Goal: Task Accomplishment & Management: Use online tool/utility

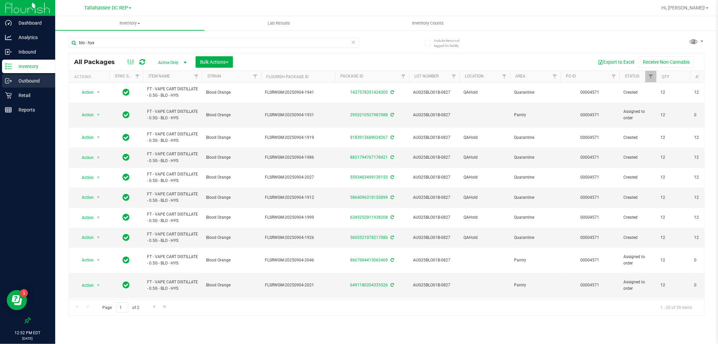
click at [30, 82] on p "Outbound" at bounding box center [32, 81] width 40 height 8
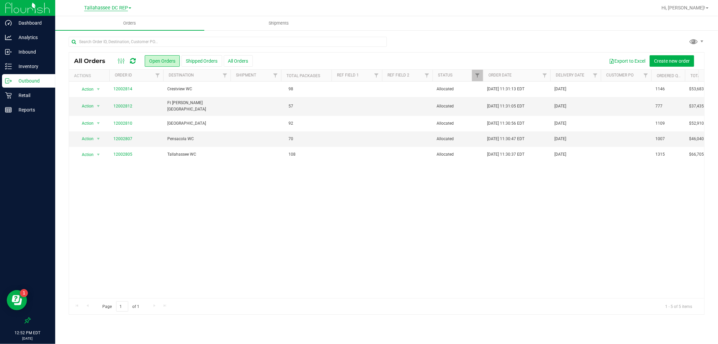
click at [123, 6] on span "Tallahassee DC REP" at bounding box center [106, 8] width 44 height 6
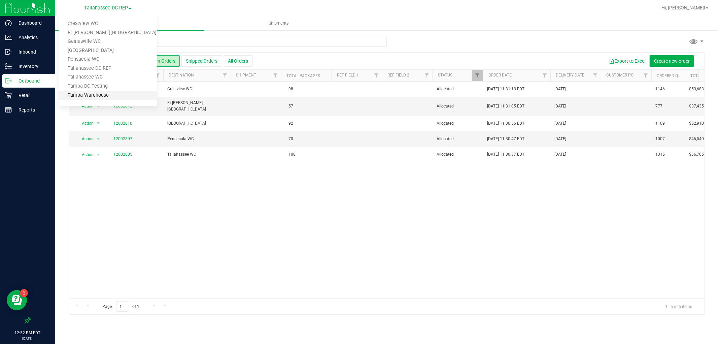
click at [124, 93] on link "Tampa Warehouse" at bounding box center [108, 95] width 98 height 9
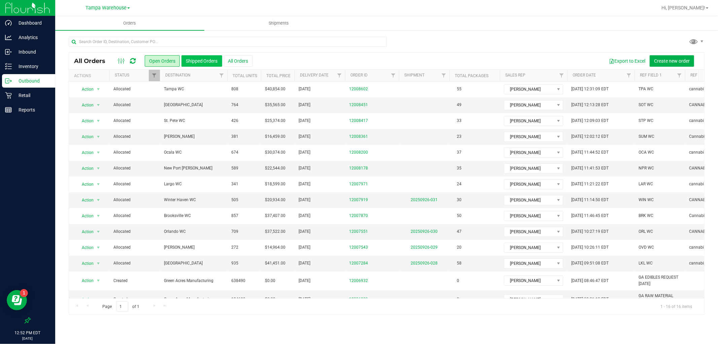
click at [202, 59] on button "Shipped Orders" at bounding box center [201, 60] width 41 height 11
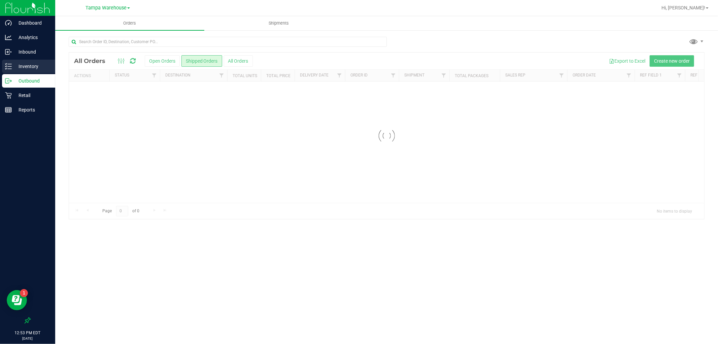
click at [34, 65] on p "Inventory" at bounding box center [32, 66] width 40 height 8
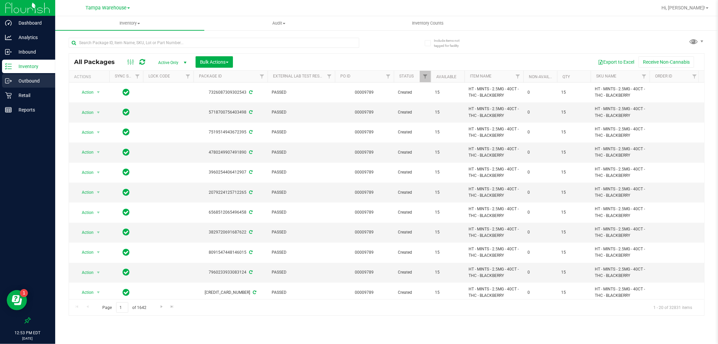
click at [24, 85] on div "Outbound" at bounding box center [28, 80] width 53 height 13
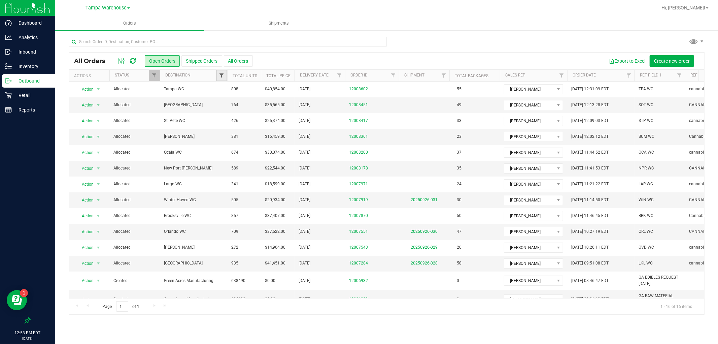
click at [220, 73] on span "Filter" at bounding box center [221, 75] width 5 height 5
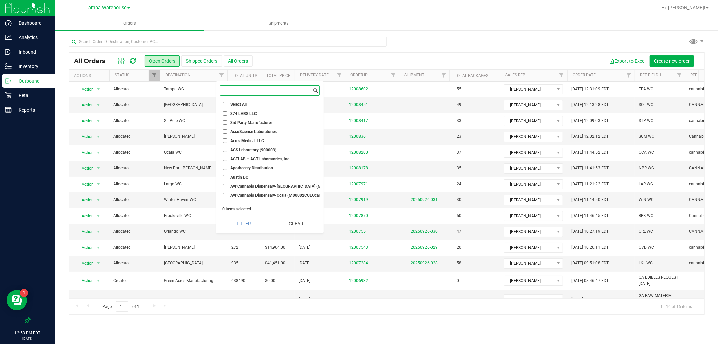
click at [237, 87] on input at bounding box center [266, 91] width 91 height 10
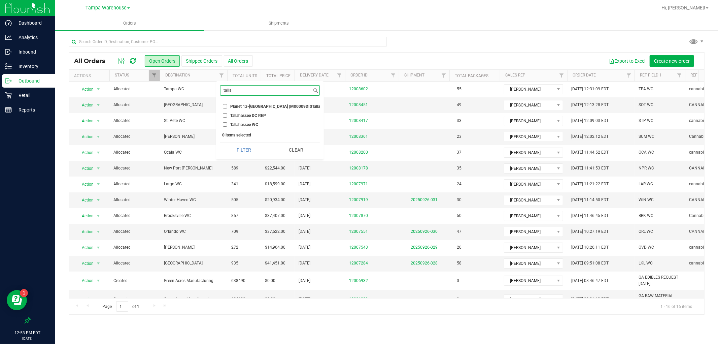
type input "talla"
click at [227, 113] on input "Tallahassee DC REP" at bounding box center [225, 115] width 4 height 4
checkbox input "true"
click at [245, 153] on button "Filter" at bounding box center [243, 149] width 47 height 15
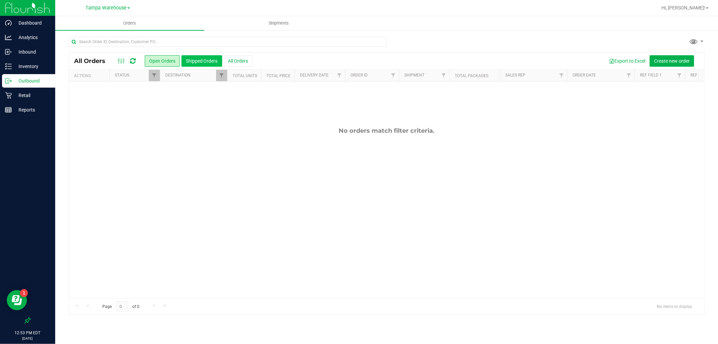
click at [205, 62] on button "Shipped Orders" at bounding box center [201, 60] width 41 height 11
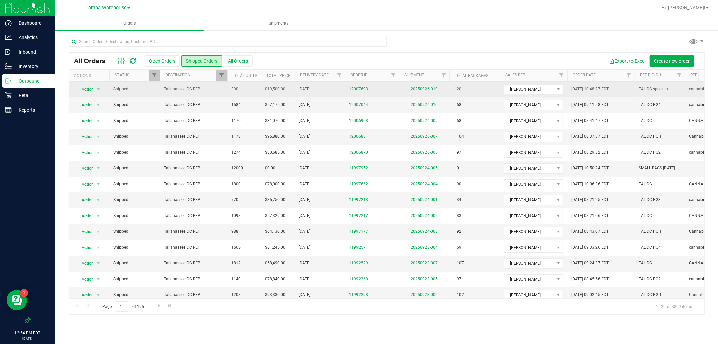
drag, startPoint x: 287, startPoint y: 154, endPoint x: 222, endPoint y: 90, distance: 91.2
click at [222, 90] on tbody "Action Action Clone order Mark as fully paid Order audit log Print COAs (single…" at bounding box center [486, 239] width 835 height 316
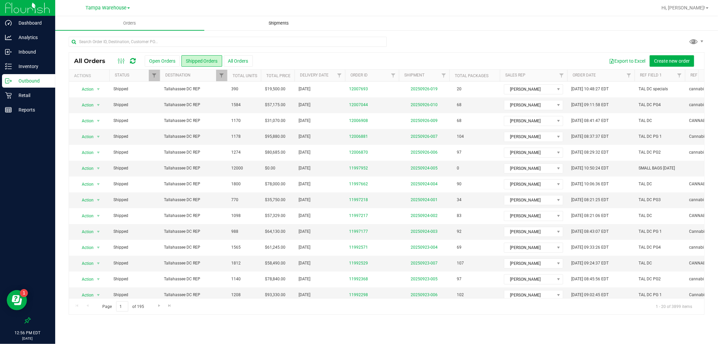
click at [271, 23] on span "Shipments" at bounding box center [279, 23] width 38 height 6
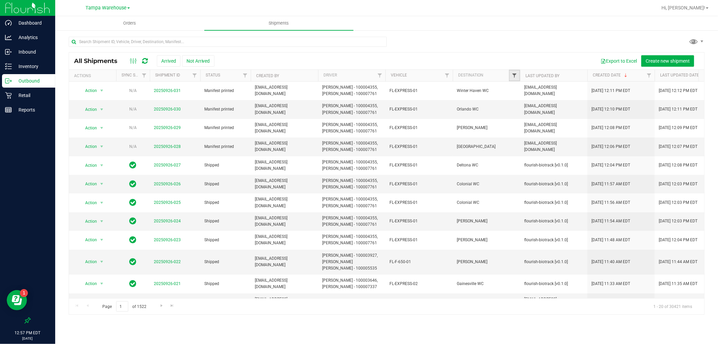
click at [515, 75] on span "Filter" at bounding box center [514, 75] width 5 height 5
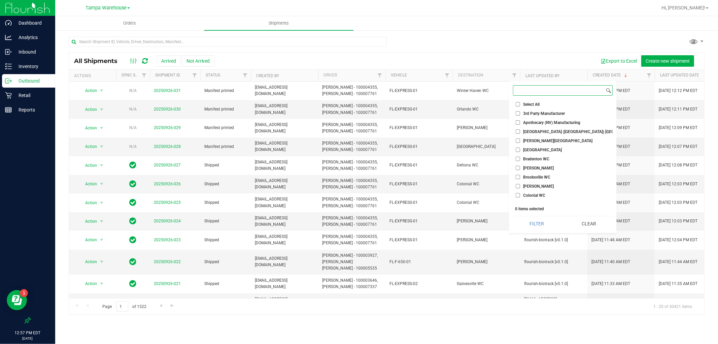
click at [532, 93] on input at bounding box center [558, 91] width 91 height 10
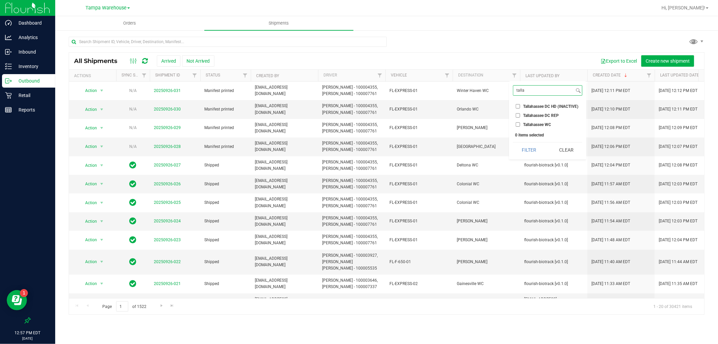
type input "talla"
click at [517, 114] on input "Tallahassee DC REP" at bounding box center [518, 115] width 4 height 4
checkbox input "true"
click at [523, 143] on button "Filter" at bounding box center [529, 149] width 32 height 15
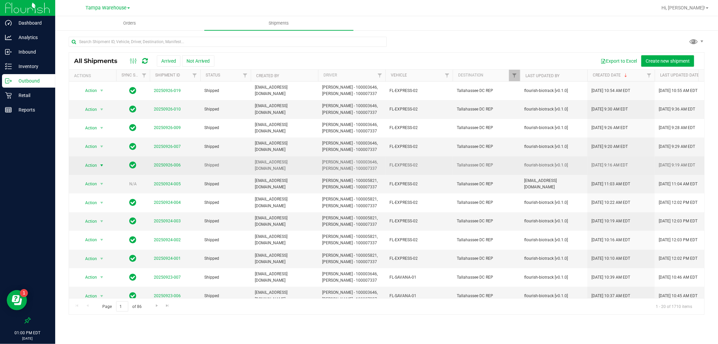
click at [94, 164] on span "Action" at bounding box center [88, 165] width 18 height 9
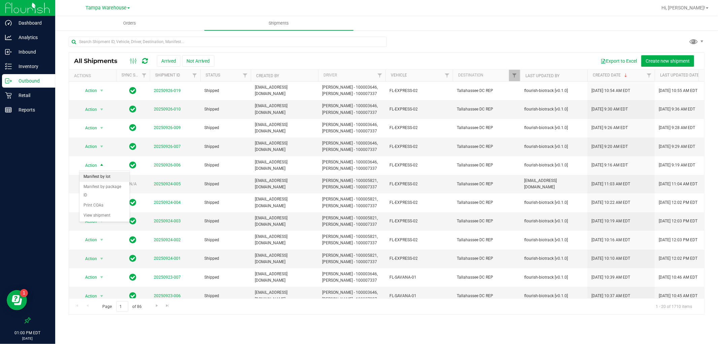
click at [112, 179] on li "Manifest by lot" at bounding box center [104, 177] width 50 height 10
click at [98, 146] on span "select" at bounding box center [102, 146] width 8 height 9
click at [104, 160] on li "Manifest by lot" at bounding box center [104, 158] width 50 height 10
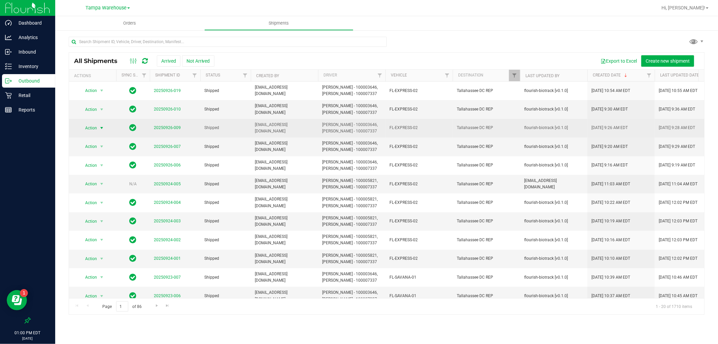
click at [95, 125] on span "Action" at bounding box center [88, 127] width 18 height 9
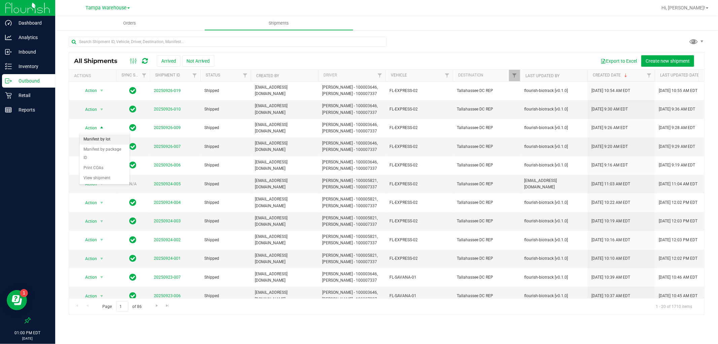
click at [105, 136] on li "Manifest by lot" at bounding box center [104, 139] width 50 height 10
click at [104, 107] on span "select" at bounding box center [101, 109] width 5 height 5
click at [109, 116] on li "Manifest by lot" at bounding box center [104, 121] width 50 height 10
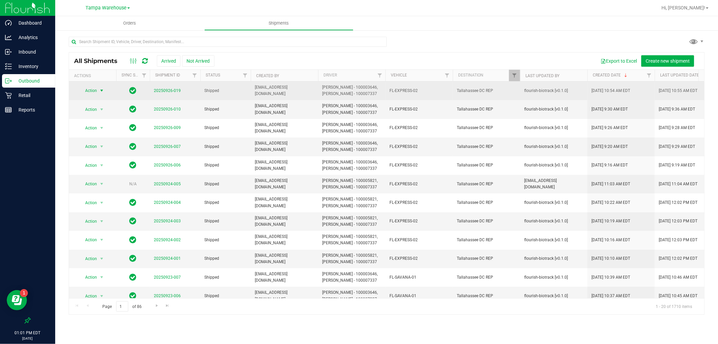
click at [98, 92] on span "select" at bounding box center [102, 90] width 8 height 9
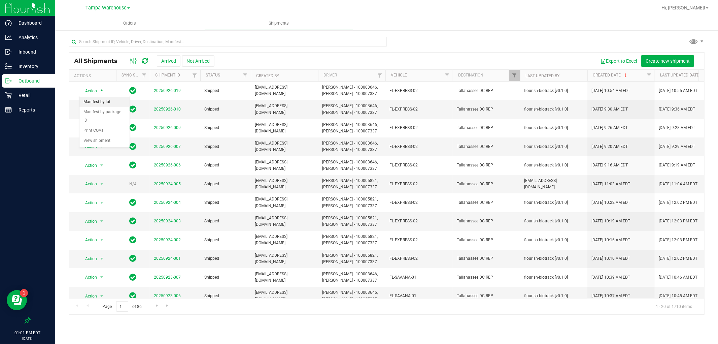
click at [101, 103] on li "Manifest by lot" at bounding box center [104, 102] width 50 height 10
click at [114, 8] on span "Tampa Warehouse" at bounding box center [106, 8] width 41 height 6
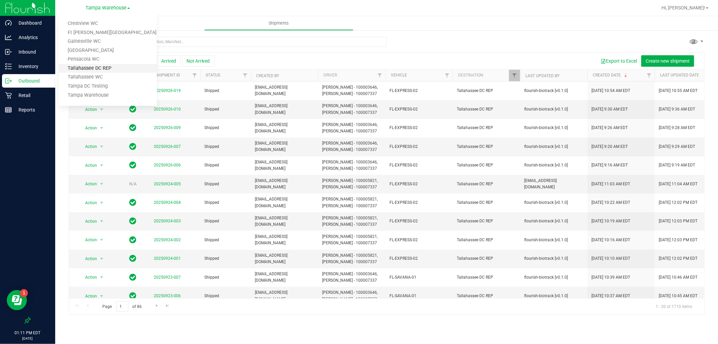
click at [119, 68] on link "Tallahassee DC REP" at bounding box center [108, 68] width 98 height 9
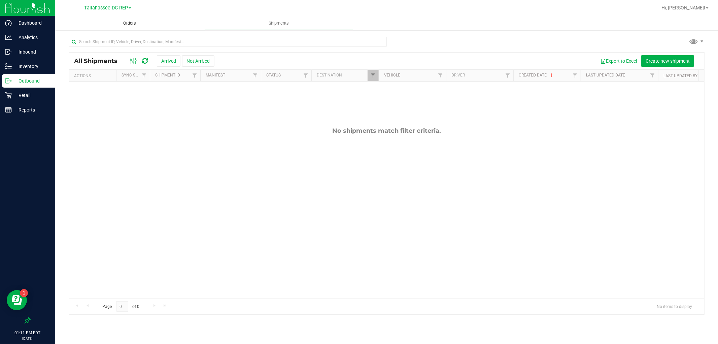
click at [134, 25] on span "Orders" at bounding box center [129, 23] width 31 height 6
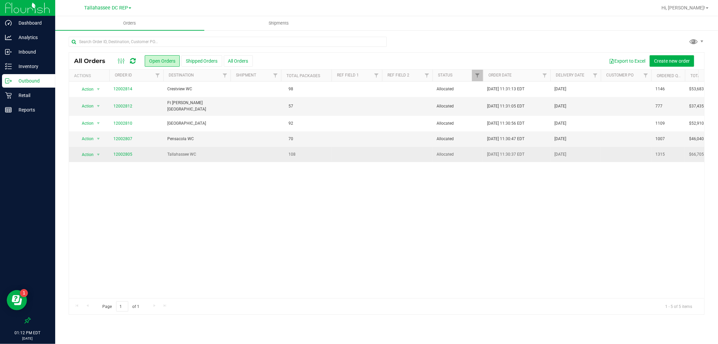
click at [189, 159] on td "Tallahassee WC" at bounding box center [196, 154] width 67 height 15
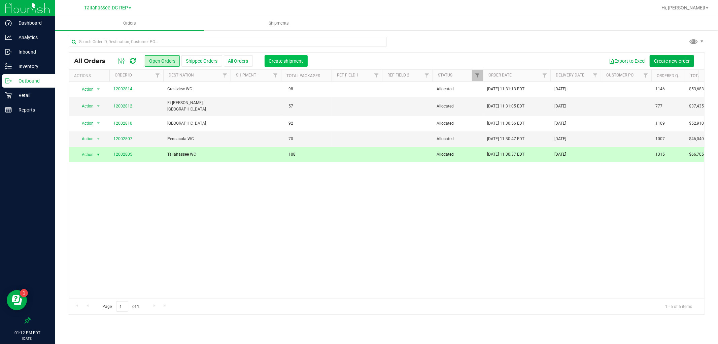
click at [269, 65] on button "Create shipment" at bounding box center [286, 60] width 43 height 11
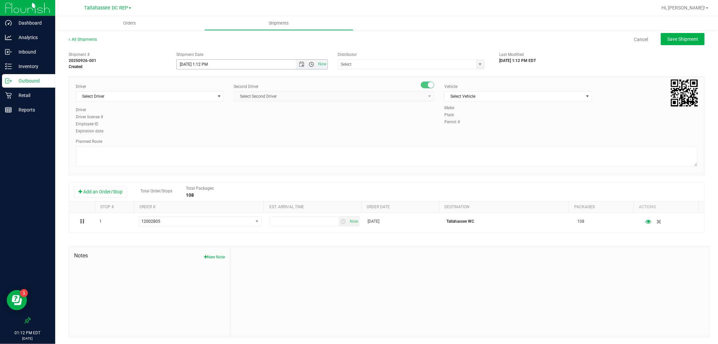
click at [309, 64] on span "Open the time view" at bounding box center [311, 64] width 5 height 5
click at [299, 63] on span "Open the date view" at bounding box center [301, 64] width 5 height 5
click at [189, 144] on link "29" at bounding box center [192, 143] width 10 height 10
click at [309, 65] on span "Open the time view" at bounding box center [311, 64] width 5 height 5
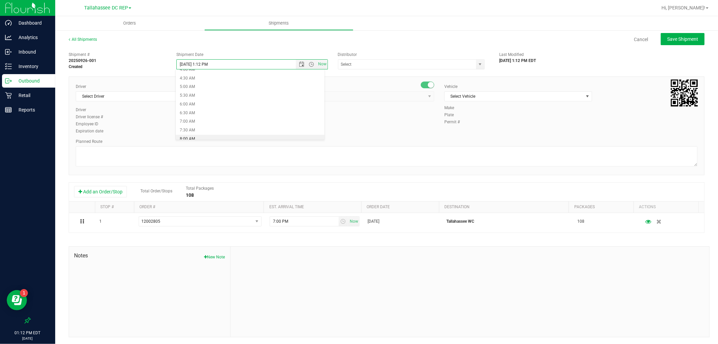
click at [179, 137] on li "8:00 AM" at bounding box center [250, 139] width 148 height 9
type input "[DATE] 8:00 AM"
click at [404, 58] on div "Distributor 374 LABS LLC AccuScience Laboratories ACS Laboratory (900003) ACTLA…" at bounding box center [414, 61] width 162 height 18
click at [404, 63] on input "text" at bounding box center [405, 64] width 134 height 9
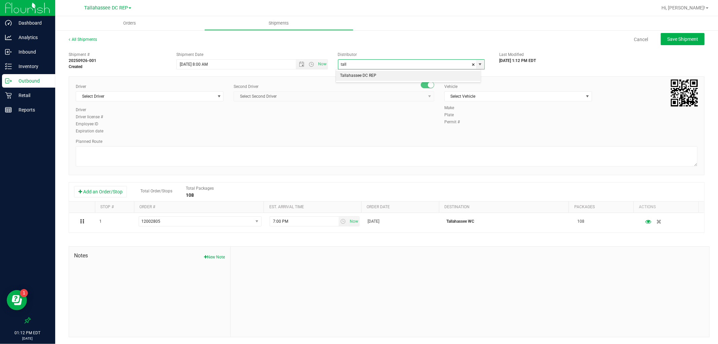
click at [387, 73] on li "Tallahassee DC REP" at bounding box center [408, 76] width 145 height 10
type input "Tallahassee DC REP"
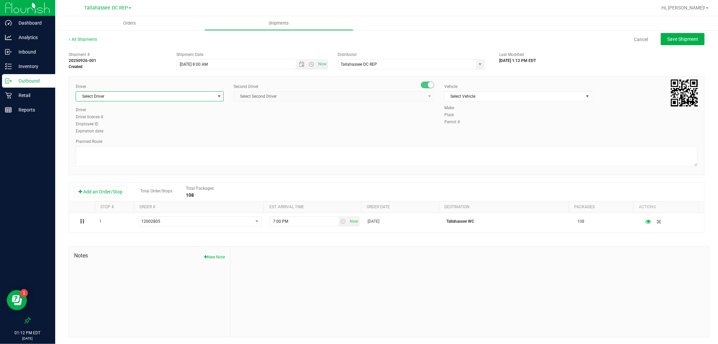
click at [124, 99] on span "Select Driver" at bounding box center [145, 96] width 139 height 9
click at [130, 125] on li "[PERSON_NAME] - 100003646" at bounding box center [149, 125] width 146 height 10
type input "aarr"
click at [284, 98] on span "Select Second Driver" at bounding box center [330, 96] width 192 height 9
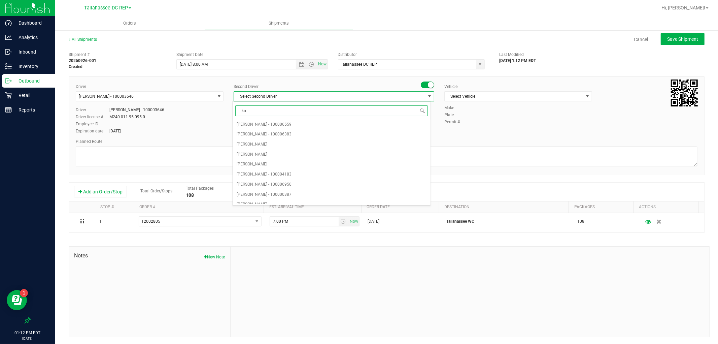
type input "kos"
click at [286, 125] on li "[PERSON_NAME] - 100007337" at bounding box center [332, 125] width 198 height 10
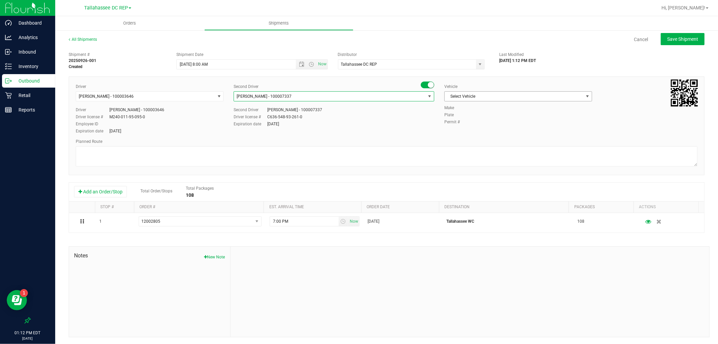
click at [480, 92] on span "Select Vehicle" at bounding box center [514, 96] width 139 height 9
click at [479, 140] on li "FL-SAVANA-01" at bounding box center [514, 136] width 146 height 10
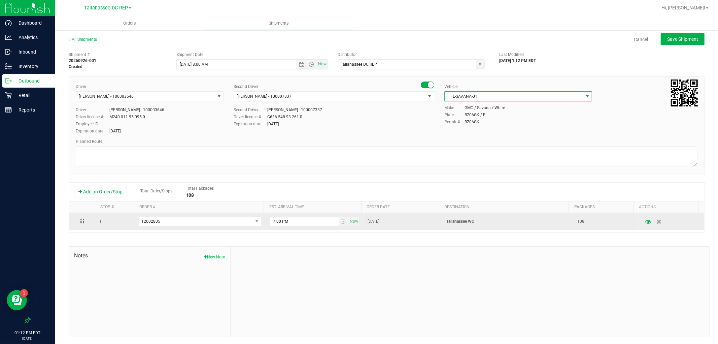
click at [467, 220] on p "Tallahassee WC" at bounding box center [507, 221] width 123 height 6
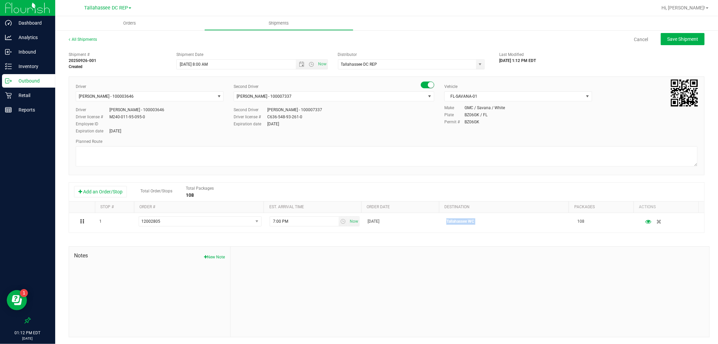
copy p "Tallahassee WC"
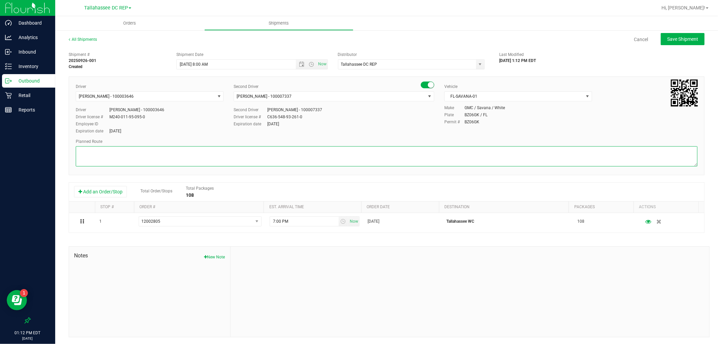
click at [212, 162] on textarea at bounding box center [387, 156] width 622 height 20
paste textarea "Tallahassee WC"
click at [99, 163] on textarea at bounding box center [387, 156] width 622 height 20
paste textarea "TLH WC - 8:15 AM PAN WC - 9:00 AM FWB WC - 11:00 AM CRV WC - 11:30 AM PCO WC - …"
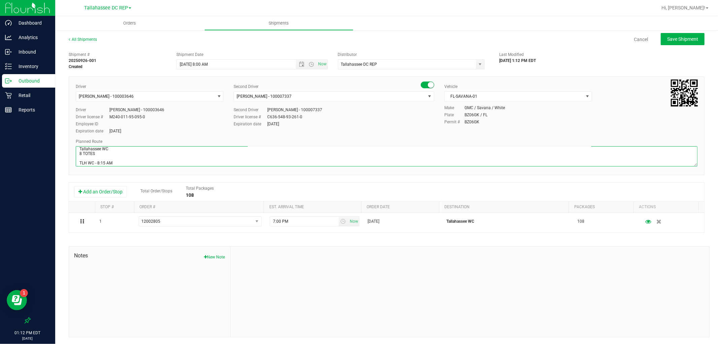
scroll to position [23, 0]
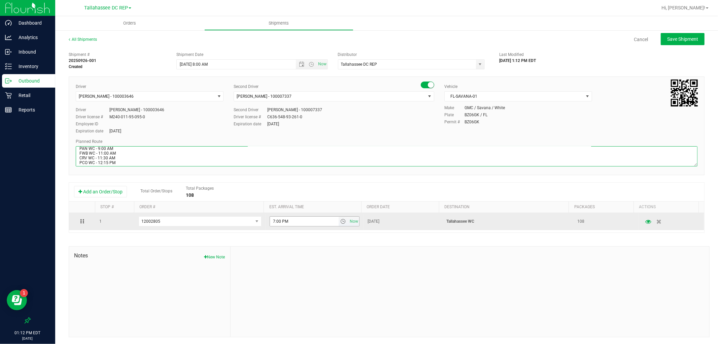
click at [340, 224] on span "select" at bounding box center [342, 221] width 5 height 5
type textarea "Tallahassee WC 8 TOTES TLH WC - 8:15 AM PAN WC - 9:00 AM FWB WC - 11:00 AM CRV …"
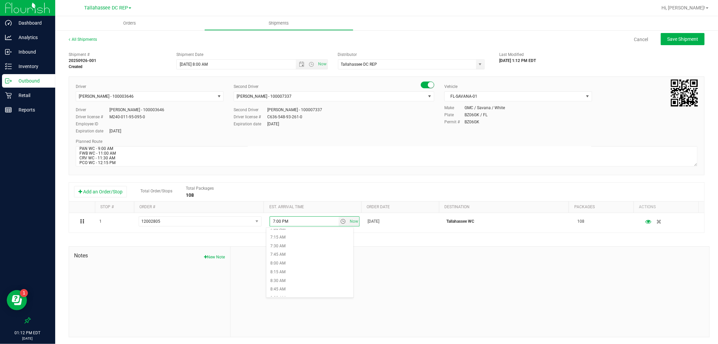
scroll to position [262, 0]
click at [291, 254] on li "8:15 AM" at bounding box center [309, 257] width 87 height 9
click at [674, 40] on span "Save Shipment" at bounding box center [682, 38] width 31 height 5
type input "[DATE] 12:00 PM"
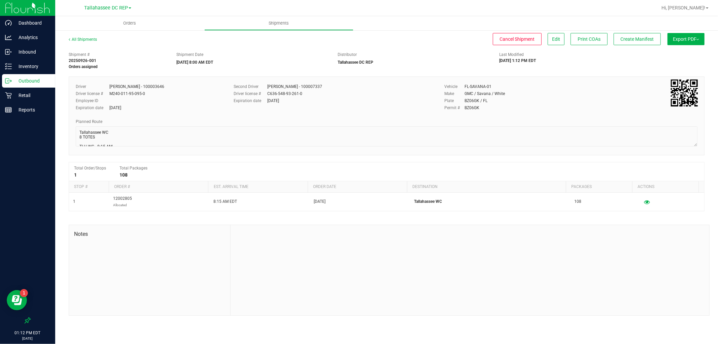
click at [685, 41] on span "Export PDF" at bounding box center [686, 38] width 26 height 5
click at [687, 49] on li "Manifest by Package ID" at bounding box center [684, 54] width 68 height 10
click at [15, 78] on p "Outbound" at bounding box center [32, 81] width 40 height 8
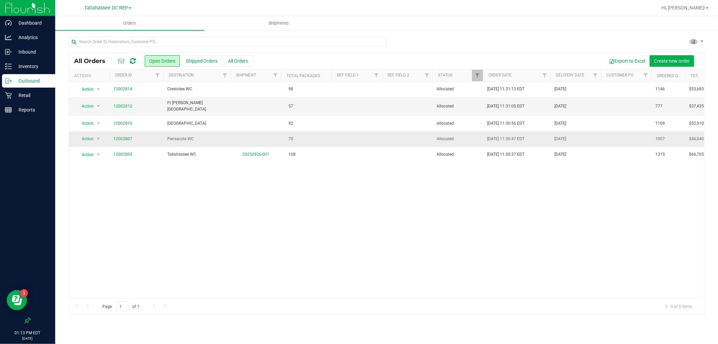
click at [189, 141] on td "Pensacola WC" at bounding box center [196, 138] width 67 height 15
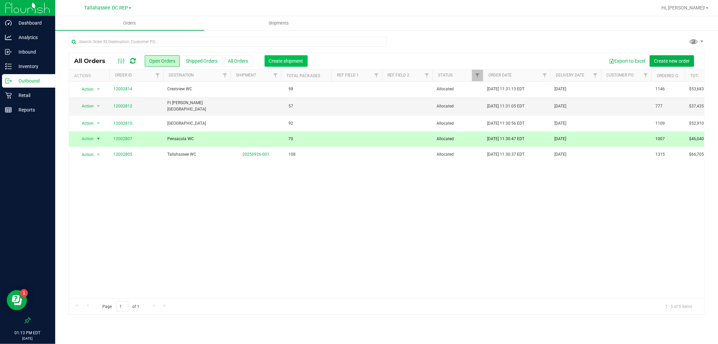
click at [273, 60] on span "Create shipment" at bounding box center [286, 60] width 34 height 5
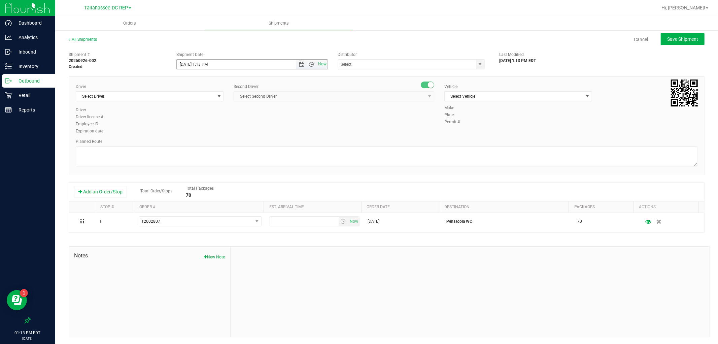
click at [300, 61] on span "Now" at bounding box center [312, 64] width 32 height 9
click at [296, 63] on span "Open the date view" at bounding box center [301, 64] width 11 height 5
click at [187, 141] on link "29" at bounding box center [192, 143] width 10 height 10
click at [309, 64] on span "Open the time view" at bounding box center [311, 64] width 5 height 5
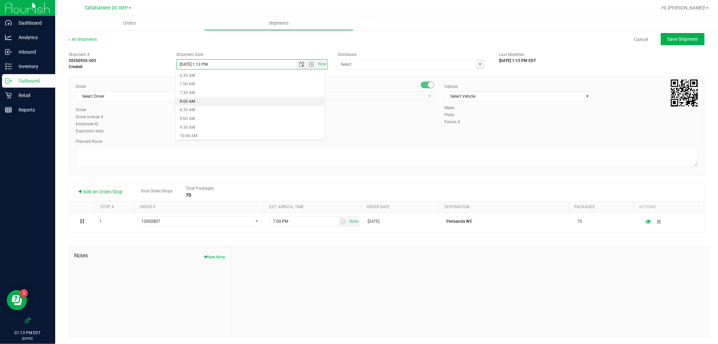
click at [201, 101] on li "8:00 AM" at bounding box center [250, 101] width 148 height 9
type input "[DATE] 8:00 AM"
click at [431, 66] on input "text" at bounding box center [405, 64] width 134 height 9
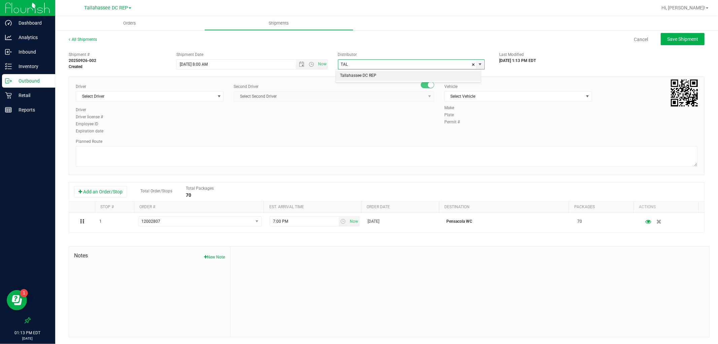
click at [437, 77] on li "Tallahassee DC REP" at bounding box center [408, 76] width 145 height 10
type input "Tallahassee DC REP"
click at [158, 99] on span "Select Driver" at bounding box center [145, 96] width 139 height 9
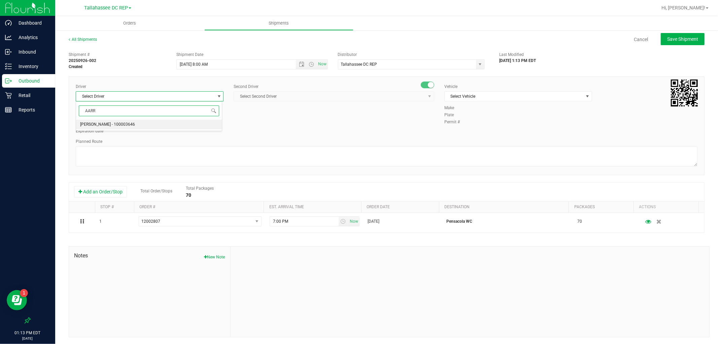
click at [140, 121] on li "[PERSON_NAME] - 100003646" at bounding box center [149, 125] width 146 height 10
type input "AARR"
click at [292, 97] on span "Select Second Driver" at bounding box center [330, 96] width 192 height 9
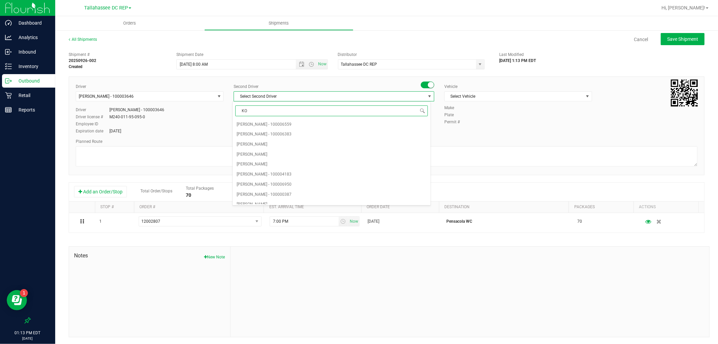
type input "KOS"
click at [290, 125] on li "[PERSON_NAME] - 100007337" at bounding box center [332, 125] width 198 height 10
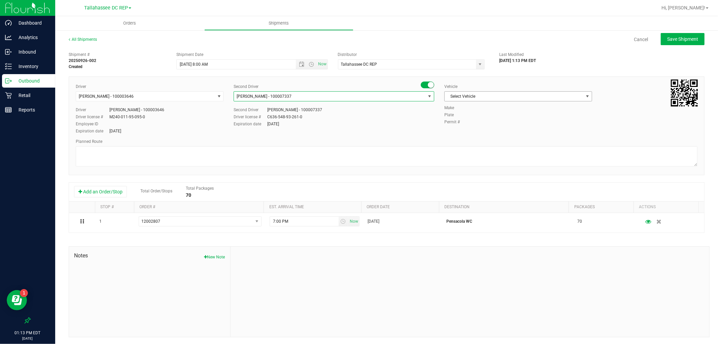
click at [462, 94] on span "Select Vehicle" at bounding box center [514, 96] width 139 height 9
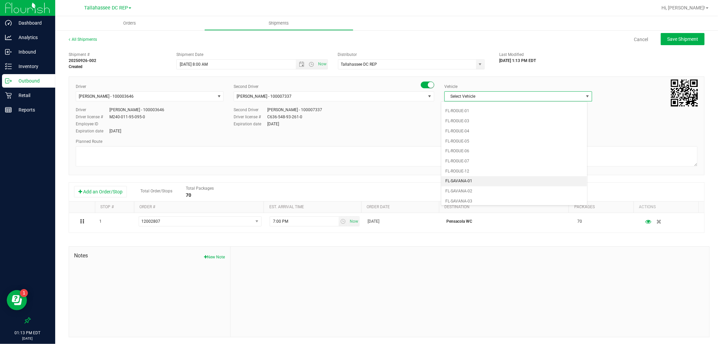
click at [478, 180] on li "FL-SAVANA-01" at bounding box center [514, 181] width 146 height 10
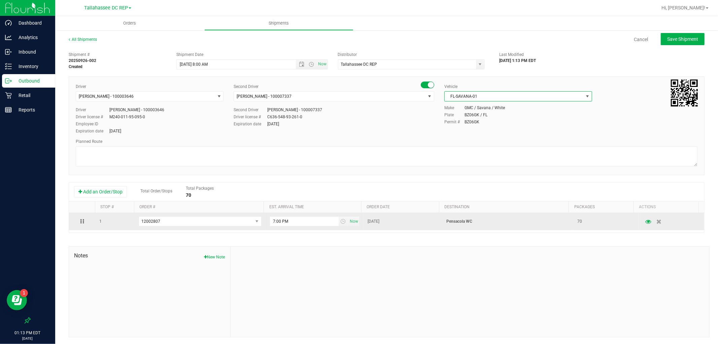
click at [458, 223] on p "Pensacola WC" at bounding box center [507, 221] width 123 height 6
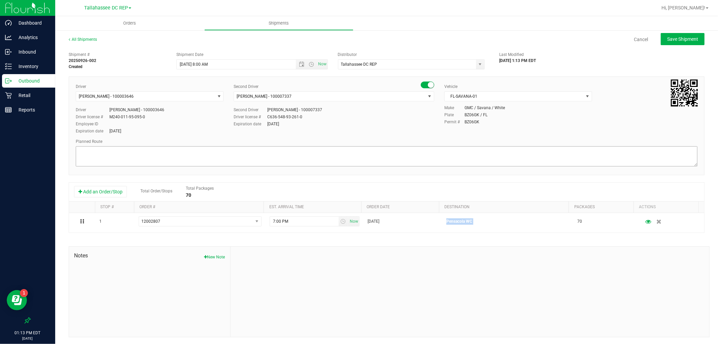
copy p "Pensacola WC"
click at [142, 150] on textarea at bounding box center [387, 156] width 622 height 20
paste textarea "Pensacola WC"
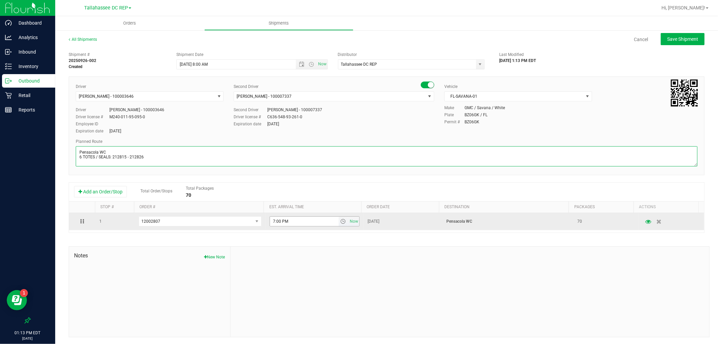
click at [340, 223] on span "select" at bounding box center [342, 221] width 5 height 5
type textarea "Pensacola WC 6 TOTES / SEALS: 212815 - 212826"
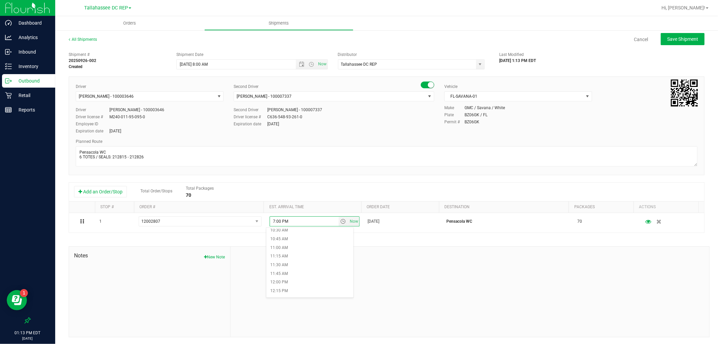
scroll to position [374, 0]
click at [295, 281] on li "12:15 PM" at bounding box center [309, 283] width 87 height 9
click at [678, 43] on button "Save Shipment" at bounding box center [683, 39] width 44 height 12
type input "[DATE] 12:00 PM"
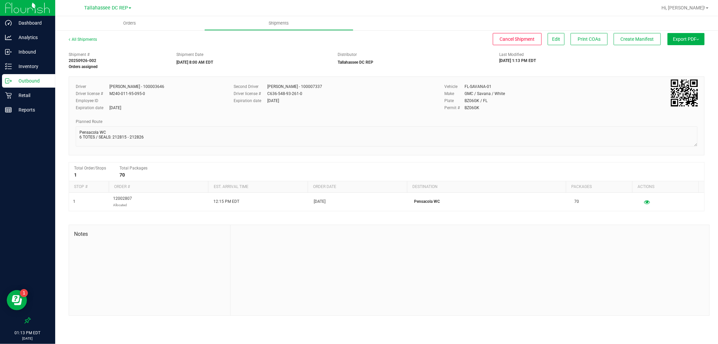
drag, startPoint x: 679, startPoint y: 41, endPoint x: 682, endPoint y: 46, distance: 5.7
click at [680, 41] on button "Export PDF" at bounding box center [686, 39] width 37 height 12
click at [682, 50] on li "Manifest by Package ID" at bounding box center [684, 54] width 68 height 10
click at [45, 76] on div "Outbound" at bounding box center [28, 80] width 53 height 13
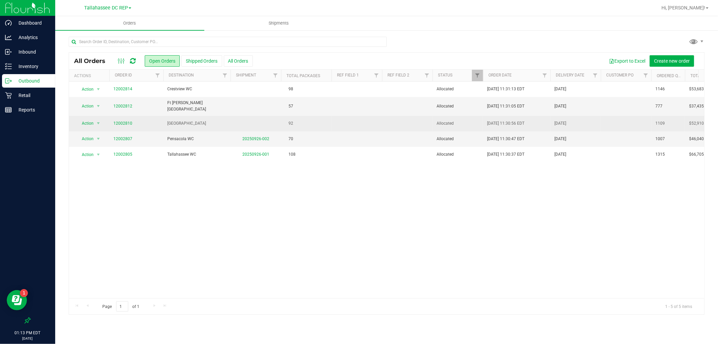
click at [187, 125] on td "[GEOGRAPHIC_DATA]" at bounding box center [196, 123] width 67 height 15
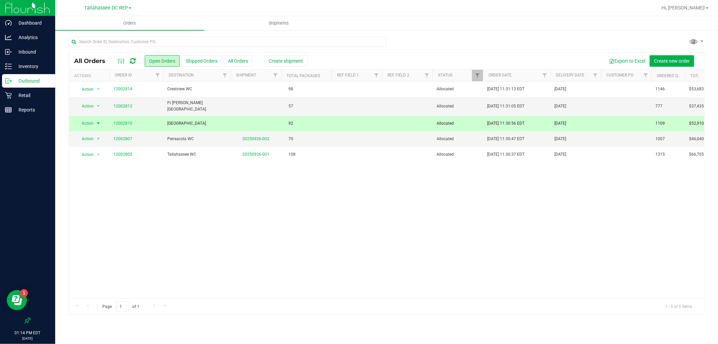
click at [191, 125] on td "[GEOGRAPHIC_DATA]" at bounding box center [196, 123] width 67 height 15
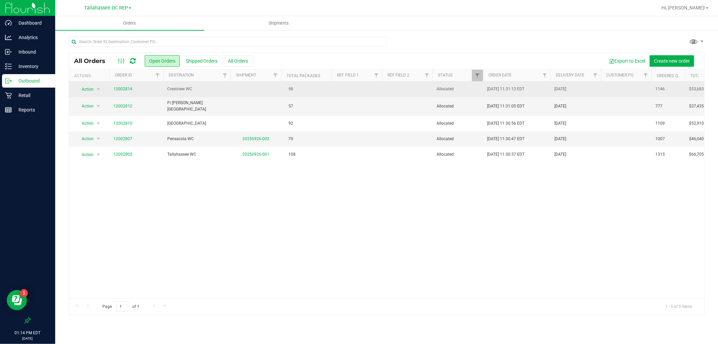
click at [188, 95] on td "Crestview WC" at bounding box center [196, 88] width 67 height 15
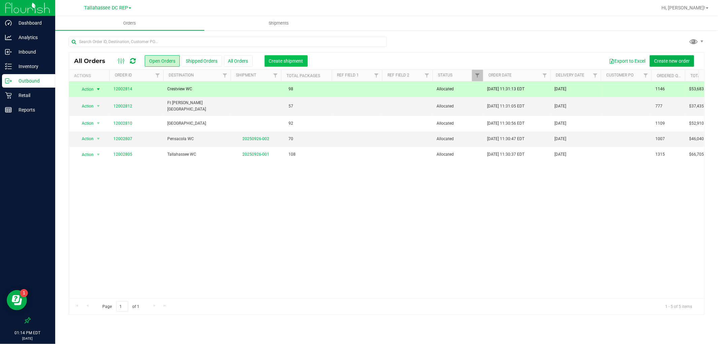
click at [278, 55] on button "Create shipment" at bounding box center [286, 60] width 43 height 11
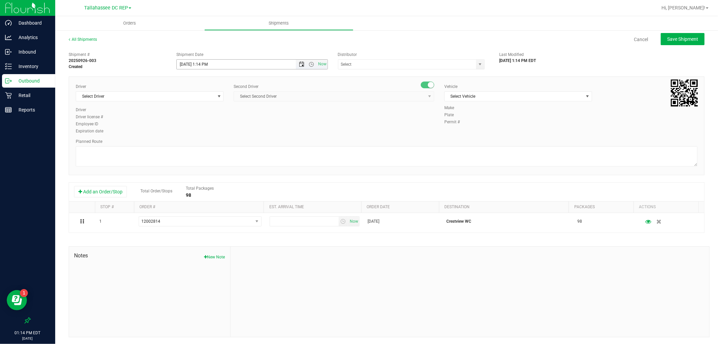
click at [299, 66] on span "Open the date view" at bounding box center [301, 64] width 5 height 5
click at [193, 140] on link "29" at bounding box center [192, 143] width 10 height 10
click at [309, 67] on span "Open the time view" at bounding box center [311, 64] width 5 height 5
click at [207, 101] on li "8:00 AM" at bounding box center [250, 101] width 148 height 9
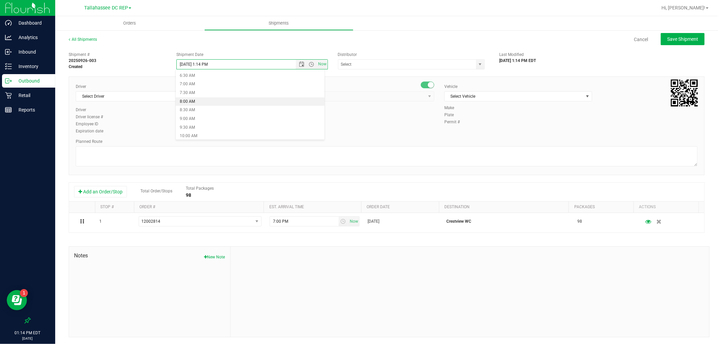
type input "[DATE] 8:00 AM"
click at [401, 67] on input "text" at bounding box center [405, 64] width 134 height 9
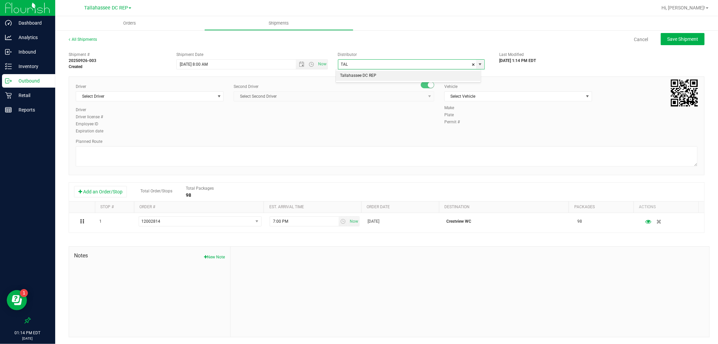
click at [395, 71] on li "Tallahassee DC REP" at bounding box center [408, 76] width 145 height 10
type input "Tallahassee DC REP"
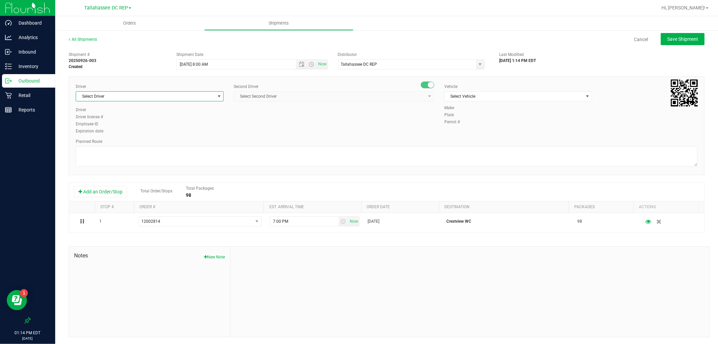
click at [135, 94] on span "Select Driver" at bounding box center [145, 96] width 139 height 9
click at [119, 122] on span "[PERSON_NAME] - 100003646" at bounding box center [107, 124] width 55 height 9
type input "AARR"
click at [252, 99] on span "Select Second Driver" at bounding box center [330, 96] width 192 height 9
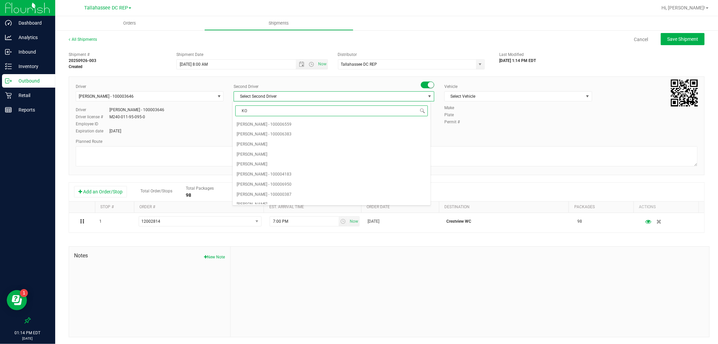
type input "KOS"
click at [272, 127] on span "[PERSON_NAME] - 100007337" at bounding box center [264, 124] width 55 height 9
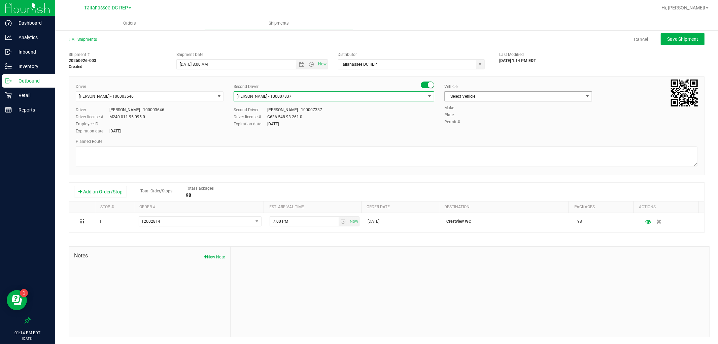
click at [493, 95] on span "Select Vehicle" at bounding box center [514, 96] width 139 height 9
click at [485, 149] on li "FL-SAVANA-01" at bounding box center [514, 144] width 146 height 10
drag, startPoint x: 176, startPoint y: 144, endPoint x: 167, endPoint y: 154, distance: 13.6
click at [176, 144] on div "Planned Route" at bounding box center [387, 141] width 622 height 6
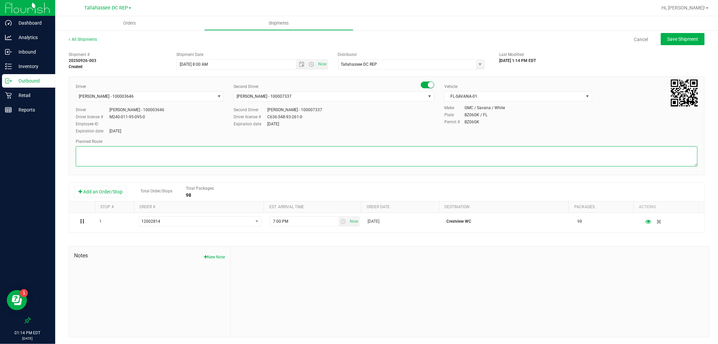
click at [166, 154] on textarea at bounding box center [387, 156] width 622 height 20
paste textarea "TLH WC - 8:15 AM PAN WC - 9:00 AM FWB WC - 11:00 AM CRV WC - 11:30 AM PCO WC - …"
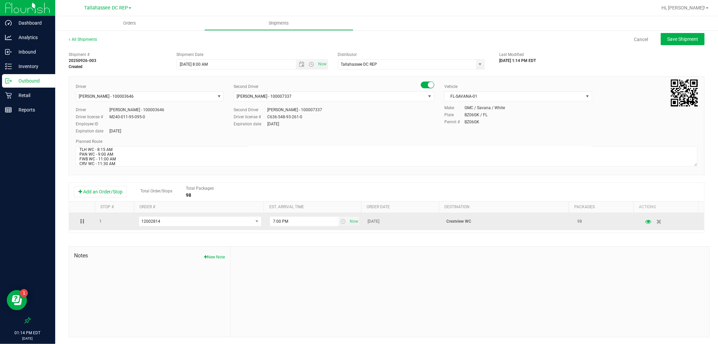
click at [463, 222] on p "Crestview WC" at bounding box center [507, 221] width 123 height 6
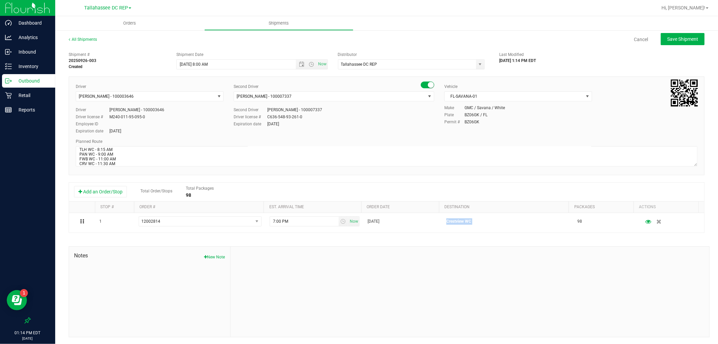
copy p "Crestview WC"
click at [100, 151] on textarea at bounding box center [387, 156] width 622 height 20
paste textarea "Crestview WC"
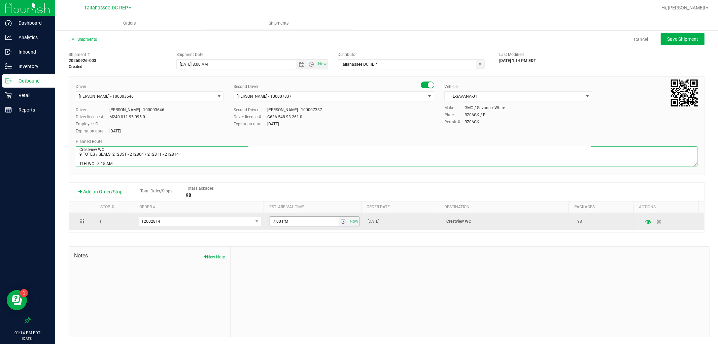
click at [340, 221] on span "select" at bounding box center [342, 221] width 5 height 5
type textarea "Crestview WC 9 TOTES / SEALS: 212851 - 212864 / 212811 - 212814 TLH WC - 8:15 A…"
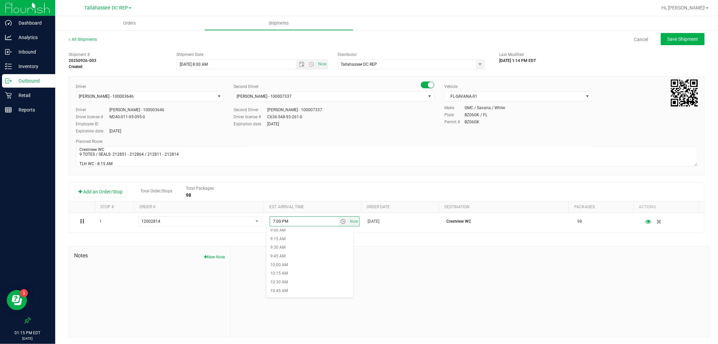
scroll to position [337, 0]
drag, startPoint x: 292, startPoint y: 290, endPoint x: 292, endPoint y: 294, distance: 4.0
click at [292, 294] on ul "12:00 AM 12:15 AM 12:30 AM 12:45 AM 1:00 AM 1:15 AM 1:30 AM 1:45 AM 2:00 AM 2:1…" at bounding box center [309, 262] width 87 height 67
click at [292, 294] on li "11:30 AM" at bounding box center [309, 294] width 87 height 9
click at [672, 41] on span "Save Shipment" at bounding box center [682, 38] width 31 height 5
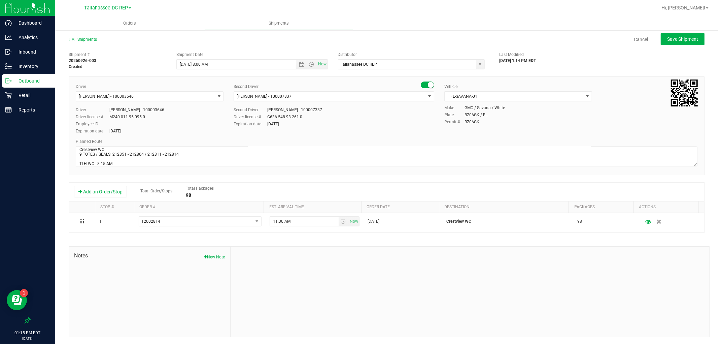
type input "[DATE] 12:00 PM"
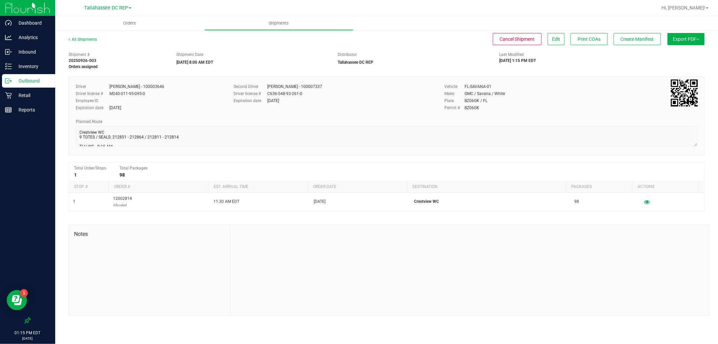
click at [688, 40] on span "Export PDF" at bounding box center [686, 38] width 26 height 5
click at [688, 52] on span "Manifest by Package ID" at bounding box center [676, 54] width 43 height 5
click at [80, 37] on link "All Shipments" at bounding box center [83, 39] width 28 height 5
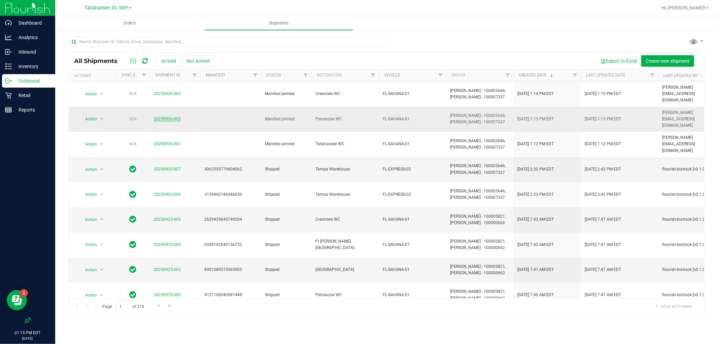
click at [161, 117] on link "20250926-002" at bounding box center [167, 119] width 27 height 5
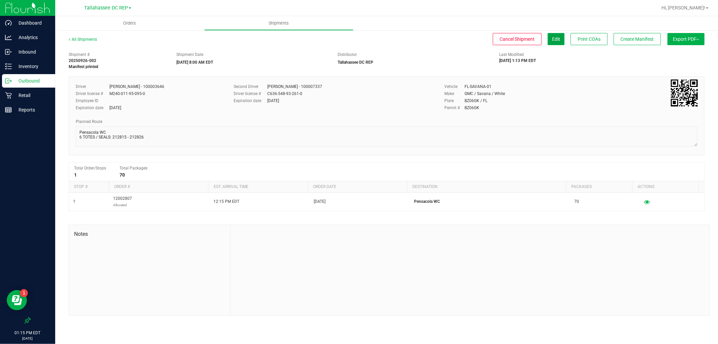
click at [558, 37] on span "Edit" at bounding box center [556, 38] width 8 height 5
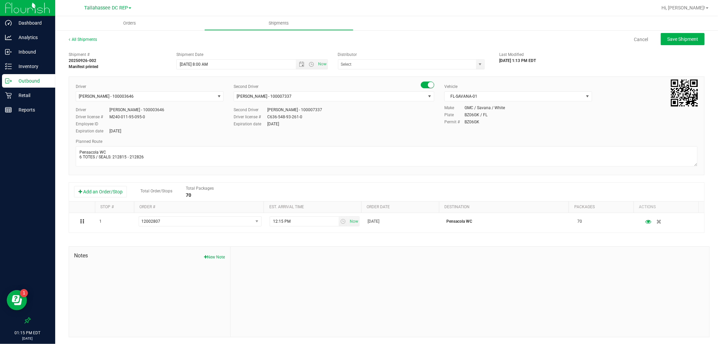
type input "Tallahassee DC REP"
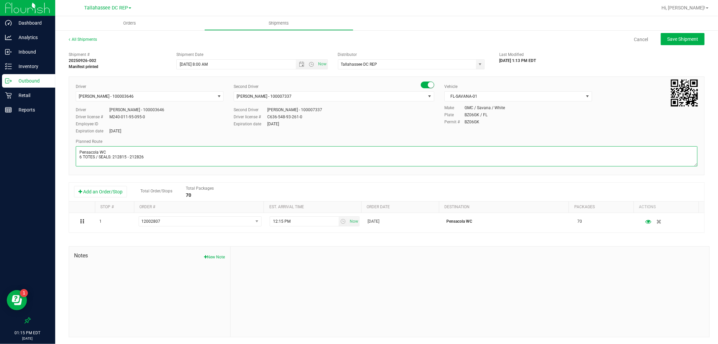
click at [159, 159] on textarea at bounding box center [387, 156] width 622 height 20
paste textarea "TLH WC - 8:15 AM PAN WC - 9:00 AM FWB WC - 11:00 AM CRV WC - 11:30 AM PCO WC - …"
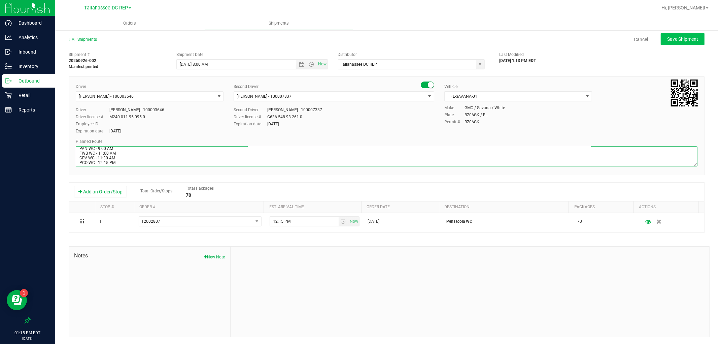
type textarea "Pensacola WC 6 TOTES / SEALS: 212815 - 212826 TLH WC - 8:15 AM PAN WC - 9:00 AM…"
click at [694, 39] on button "Save Shipment" at bounding box center [683, 39] width 44 height 12
type input "[DATE] 12:00 PM"
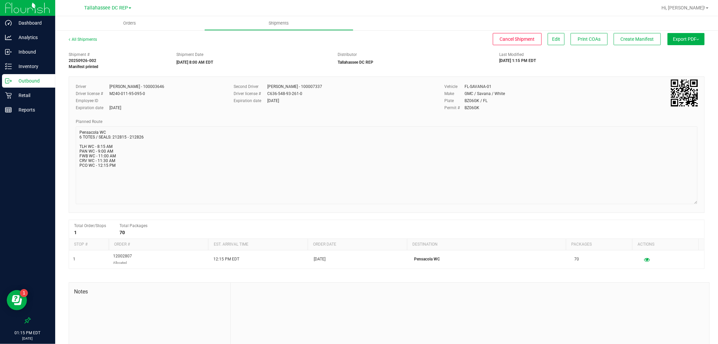
click at [697, 202] on div "Driver [PERSON_NAME] - 100003646 Driver license # M240-011-95-095-0 Employee ID…" at bounding box center [387, 144] width 636 height 136
drag, startPoint x: 690, startPoint y: 41, endPoint x: 682, endPoint y: 51, distance: 12.4
click at [690, 41] on button "Export PDF" at bounding box center [686, 39] width 37 height 12
click at [682, 51] on li "Manifest by Package ID" at bounding box center [684, 54] width 68 height 10
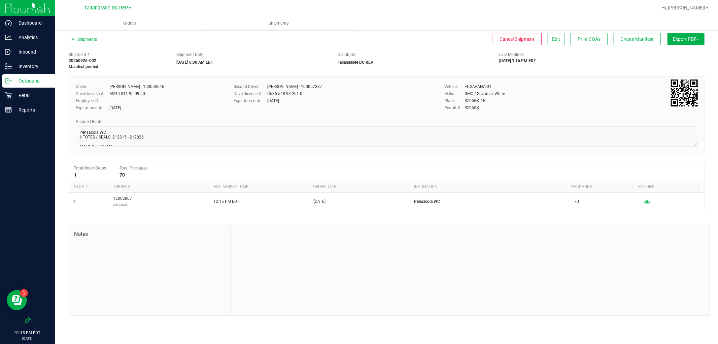
click at [44, 74] on div "Outbound" at bounding box center [28, 80] width 53 height 13
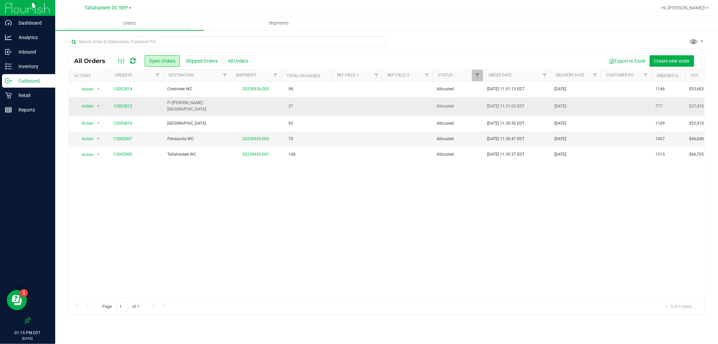
click at [186, 110] on td "Ft [PERSON_NAME][GEOGRAPHIC_DATA]" at bounding box center [196, 106] width 67 height 19
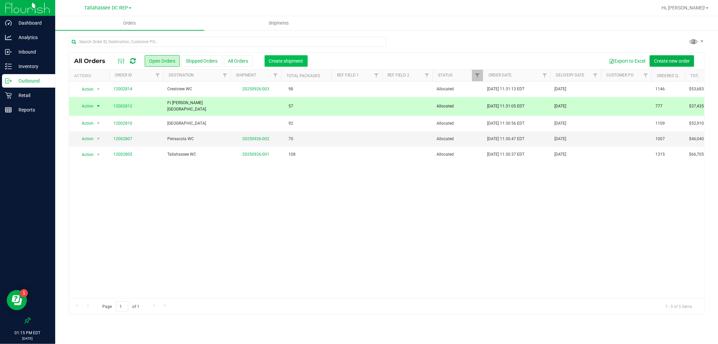
click at [291, 63] on span "Create shipment" at bounding box center [286, 60] width 34 height 5
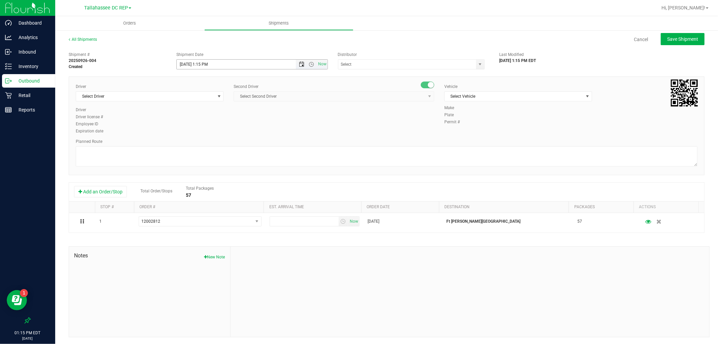
click at [299, 63] on span "Open the date view" at bounding box center [301, 64] width 5 height 5
click at [194, 141] on link "29" at bounding box center [192, 143] width 10 height 10
click at [310, 66] on span "Open the time view" at bounding box center [311, 64] width 5 height 5
click at [198, 137] on li "8:00 AM" at bounding box center [250, 139] width 148 height 9
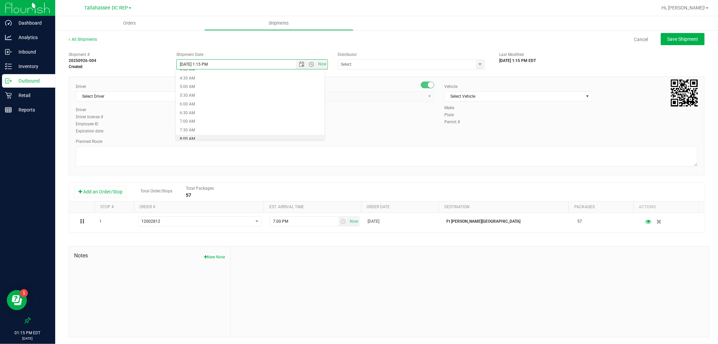
type input "[DATE] 8:00 AM"
click at [366, 63] on input "text" at bounding box center [405, 64] width 134 height 9
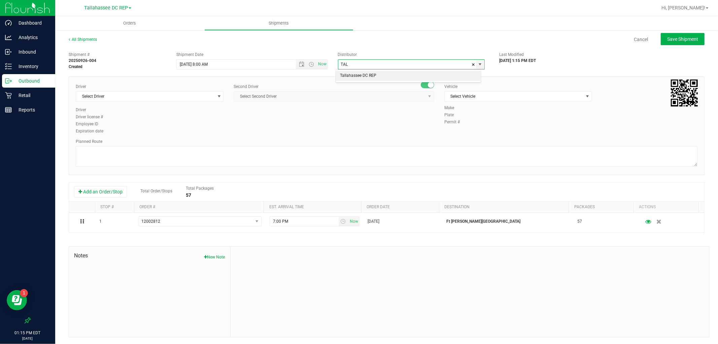
click at [345, 71] on li "Tallahassee DC REP" at bounding box center [408, 76] width 145 height 10
type input "Tallahassee DC REP"
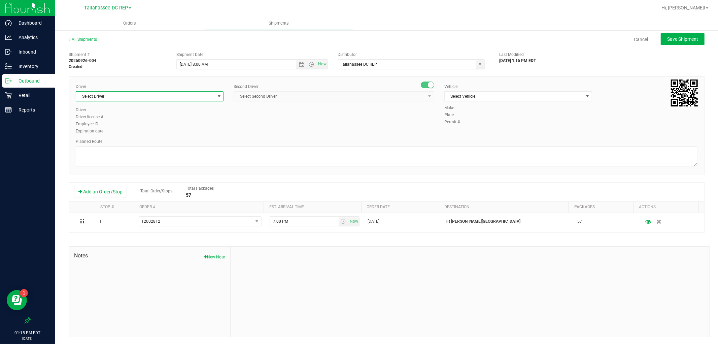
click at [179, 99] on span "Select Driver" at bounding box center [145, 96] width 139 height 9
click at [128, 123] on span "[PERSON_NAME] - 100003646" at bounding box center [107, 124] width 55 height 9
type input "AARR"
drag, startPoint x: 264, startPoint y: 98, endPoint x: 267, endPoint y: 96, distance: 3.6
click at [265, 96] on span "Select Second Driver" at bounding box center [330, 96] width 192 height 9
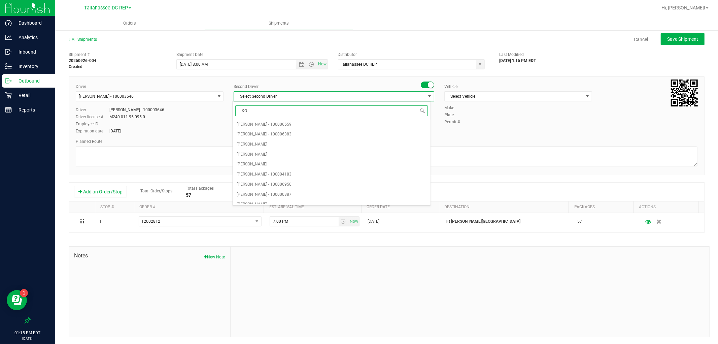
type input "KOS"
click at [254, 122] on span "[PERSON_NAME] - 100007337" at bounding box center [264, 124] width 55 height 9
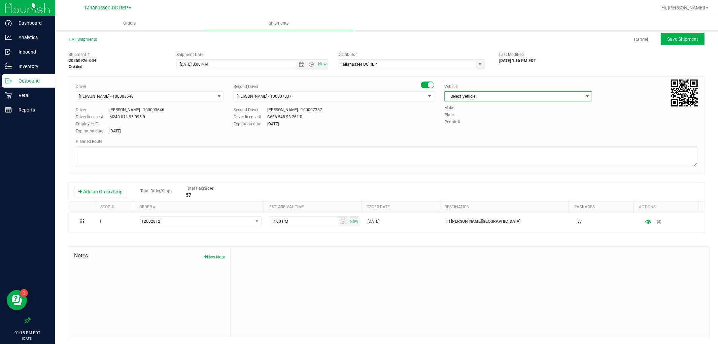
click at [466, 96] on span "Select Vehicle" at bounding box center [514, 96] width 139 height 9
click at [482, 149] on li "FL-SAVANA-01" at bounding box center [514, 144] width 146 height 10
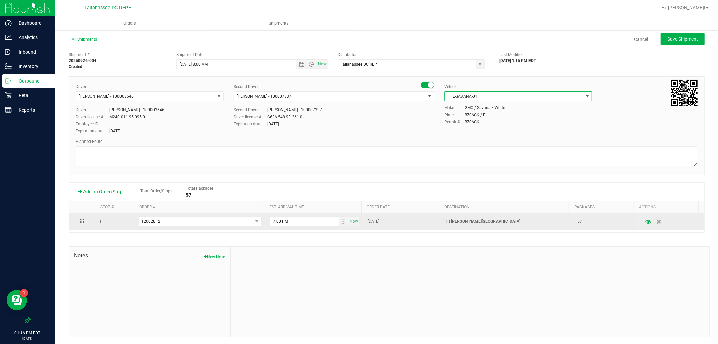
click at [465, 221] on p "Ft [PERSON_NAME][GEOGRAPHIC_DATA]" at bounding box center [507, 221] width 123 height 6
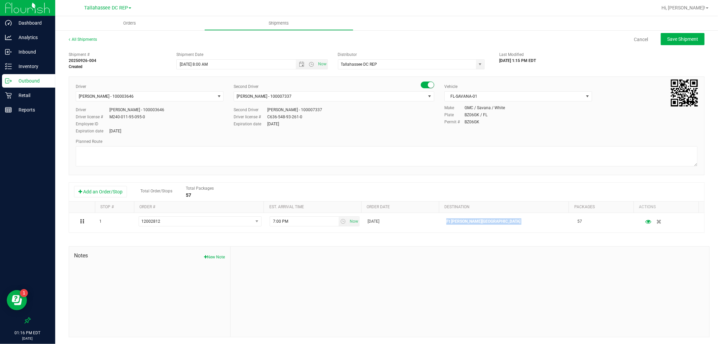
copy p "Ft [PERSON_NAME][GEOGRAPHIC_DATA]"
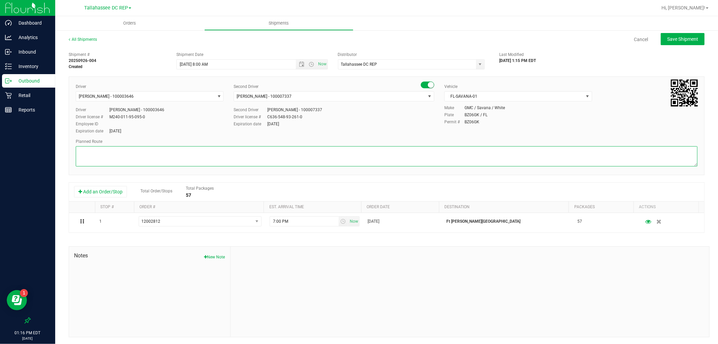
click at [179, 150] on textarea at bounding box center [387, 156] width 622 height 20
paste textarea "Ft [PERSON_NAME][GEOGRAPHIC_DATA]"
click at [139, 164] on textarea at bounding box center [387, 156] width 622 height 20
paste textarea "TLH WC - 8:15 AM PAN WC - 9:00 AM FWB WC - 11:00 AM CRV WC - 11:30 AM PCO WC - …"
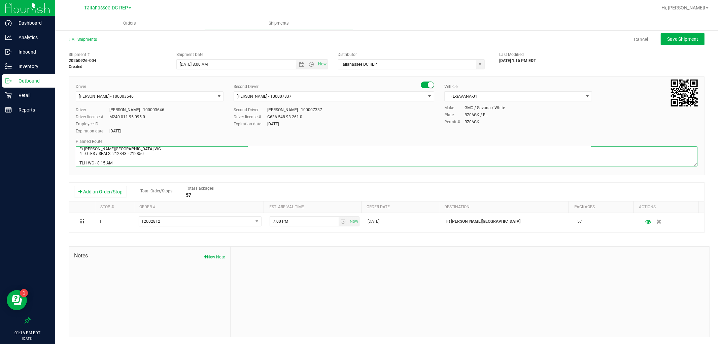
scroll to position [23, 0]
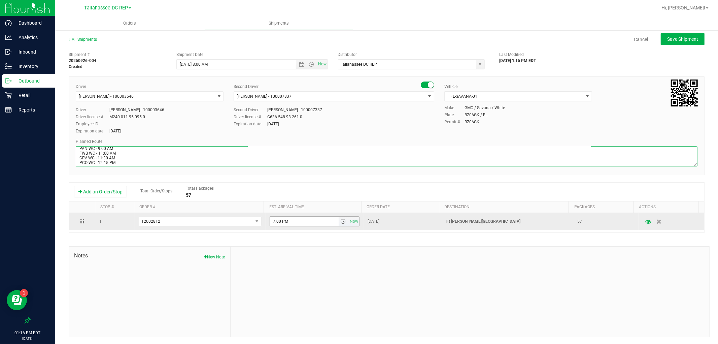
click at [340, 223] on span "select" at bounding box center [342, 221] width 5 height 5
type textarea "Ft [PERSON_NAME][GEOGRAPHIC_DATA] WC 4 TOTES / SEALS: 212843 - 212850 TLH WC - …"
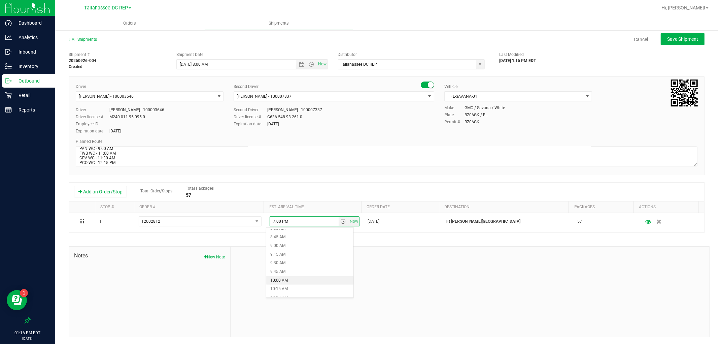
scroll to position [337, 0]
click at [289, 276] on li "11:00 AM" at bounding box center [309, 277] width 87 height 9
click at [676, 36] on span "Save Shipment" at bounding box center [682, 38] width 31 height 5
type input "[DATE] 12:00 PM"
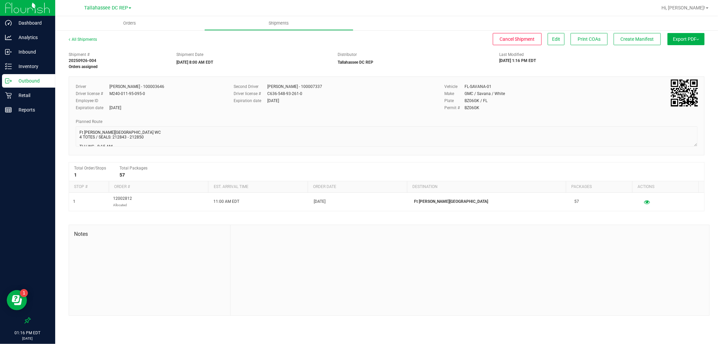
click at [684, 42] on button "Export PDF" at bounding box center [686, 39] width 37 height 12
click at [685, 49] on li "Manifest by Package ID" at bounding box center [684, 54] width 68 height 10
click at [42, 80] on p "Outbound" at bounding box center [32, 81] width 40 height 8
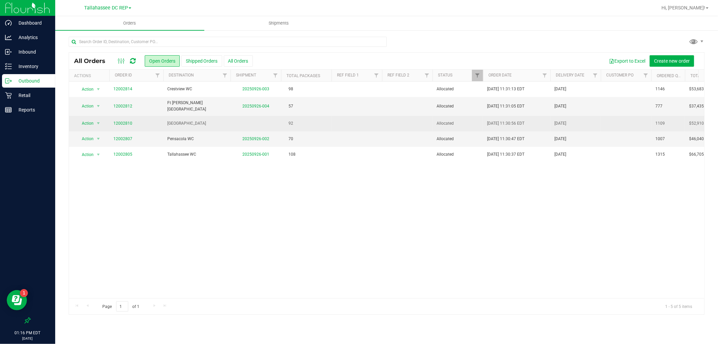
click at [224, 127] on td "[GEOGRAPHIC_DATA]" at bounding box center [196, 123] width 67 height 15
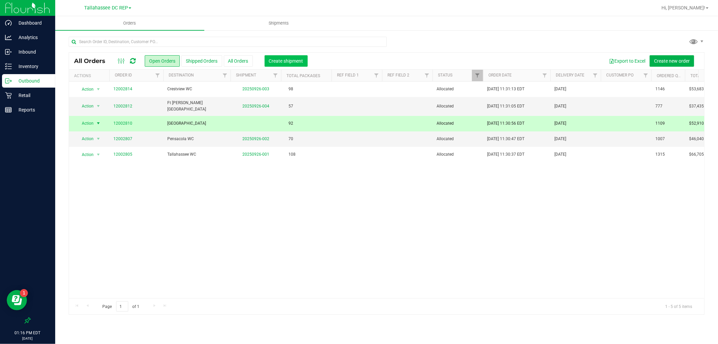
click at [288, 56] on button "Create shipment" at bounding box center [286, 60] width 43 height 11
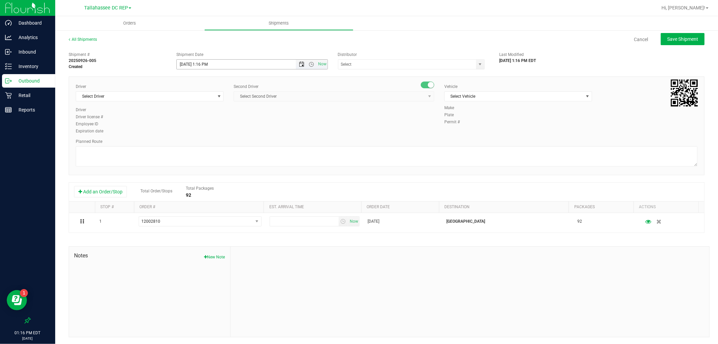
click at [300, 66] on span "Open the date view" at bounding box center [301, 64] width 5 height 5
click at [195, 140] on link "29" at bounding box center [192, 143] width 10 height 10
click at [309, 65] on span "Open the time view" at bounding box center [311, 64] width 5 height 5
click at [206, 137] on li "8:00 AM" at bounding box center [250, 139] width 148 height 9
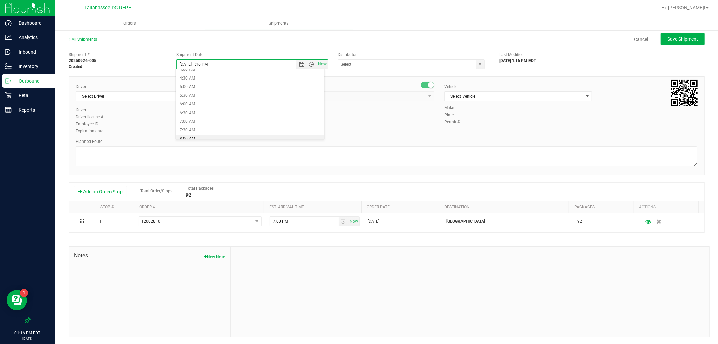
type input "[DATE] 8:00 AM"
click at [352, 66] on input "text" at bounding box center [405, 64] width 134 height 9
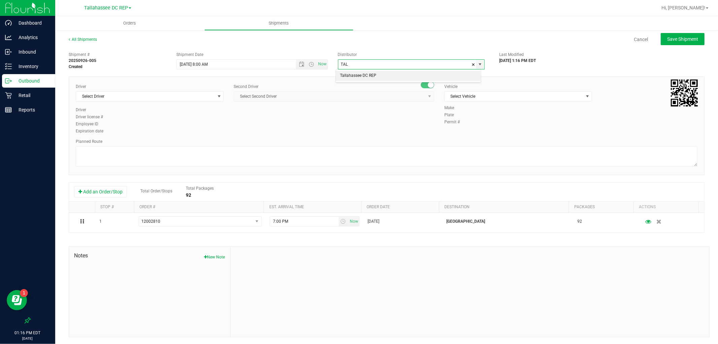
click at [354, 78] on li "Tallahassee DC REP" at bounding box center [408, 76] width 145 height 10
type input "Tallahassee DC REP"
click at [152, 98] on span "Select Driver" at bounding box center [145, 96] width 139 height 9
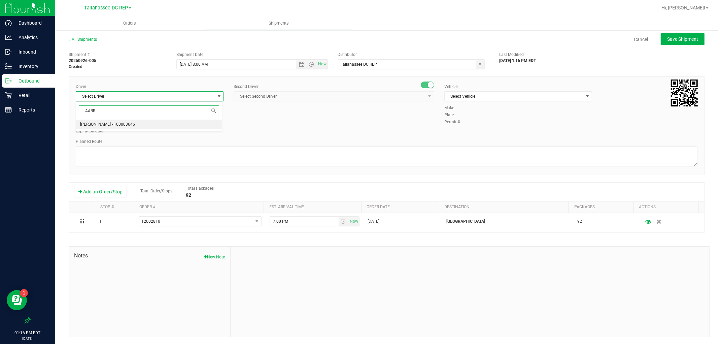
click at [135, 125] on li "[PERSON_NAME] - 100003646" at bounding box center [149, 125] width 146 height 10
type input "AARR"
click at [305, 93] on span "Select Second Driver" at bounding box center [330, 96] width 192 height 9
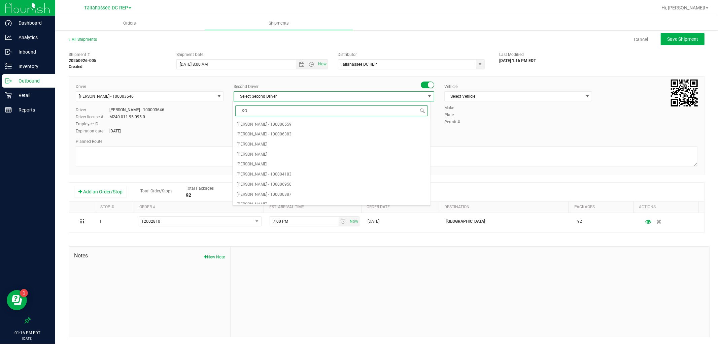
type input "KOS"
click at [305, 122] on li "[PERSON_NAME] - 100007337" at bounding box center [332, 125] width 198 height 10
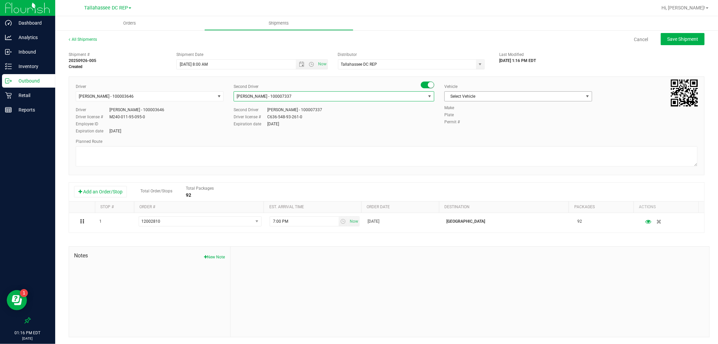
click at [449, 97] on span "Select Vehicle" at bounding box center [514, 96] width 139 height 9
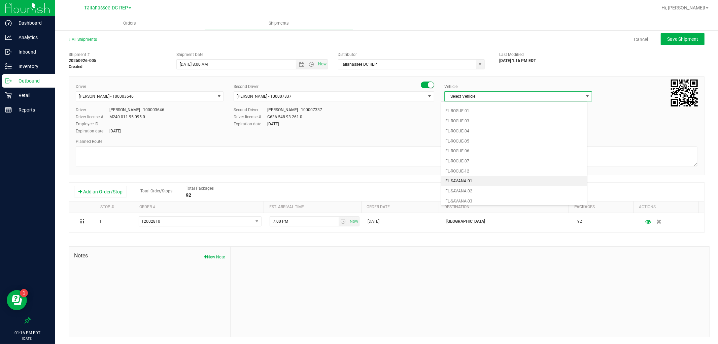
click at [481, 182] on li "FL-SAVANA-01" at bounding box center [514, 181] width 146 height 10
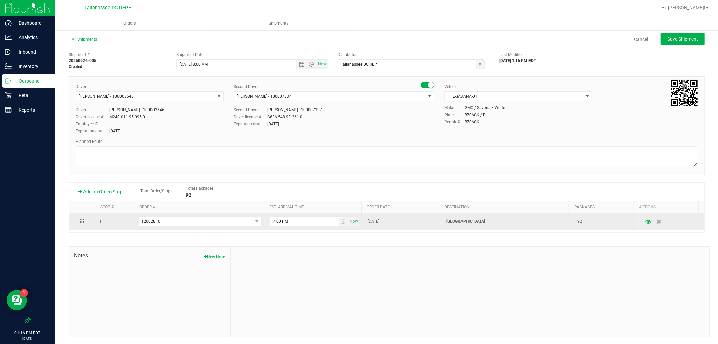
click at [459, 222] on p "[GEOGRAPHIC_DATA]" at bounding box center [507, 221] width 123 height 6
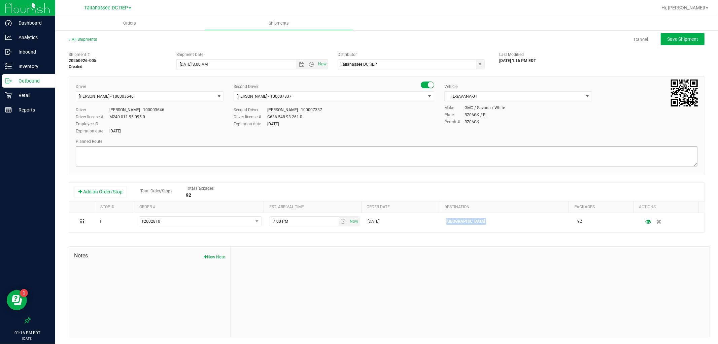
copy p "[GEOGRAPHIC_DATA]"
click at [197, 152] on textarea at bounding box center [387, 156] width 622 height 20
paste textarea "[GEOGRAPHIC_DATA]"
click at [96, 166] on textarea at bounding box center [387, 156] width 622 height 20
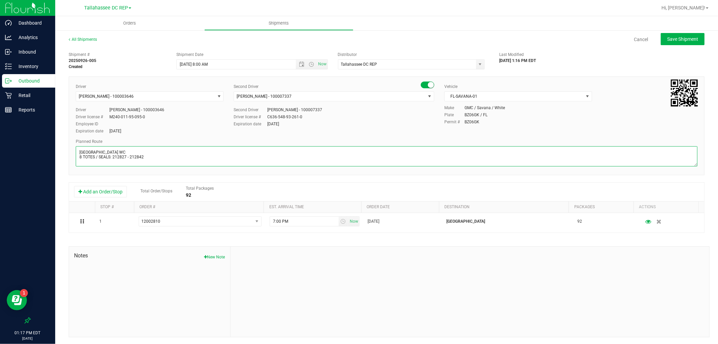
paste textarea "TLH WC - 8:15 AM PAN WC - 9:00 AM FWB WC - 11:00 AM CRV WC - 11:30 AM PCO WC - …"
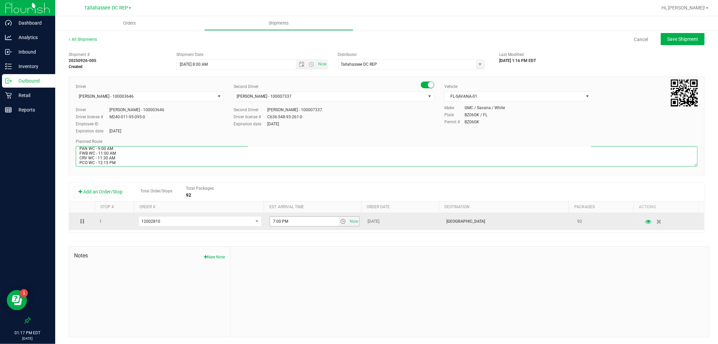
click at [340, 224] on span "select" at bounding box center [342, 221] width 5 height 5
type textarea "[GEOGRAPHIC_DATA] WC 8 TOTES / SEALS: 212827 - 212842 TLH WC - 8:15 AM PAN WC -…"
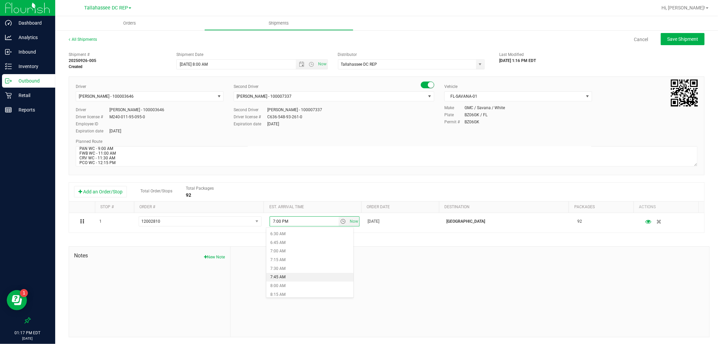
scroll to position [262, 0]
click at [291, 281] on li "9:00 AM" at bounding box center [309, 283] width 87 height 9
click at [668, 34] on button "Save Shipment" at bounding box center [683, 39] width 44 height 12
type input "[DATE] 12:00 PM"
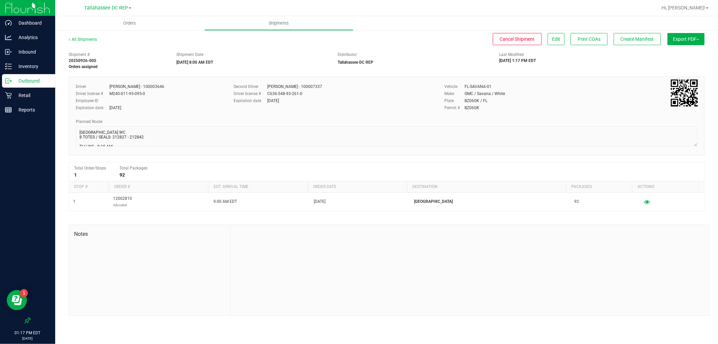
click at [685, 42] on button "Export PDF" at bounding box center [686, 39] width 37 height 12
click at [685, 51] on li "Manifest by Package ID" at bounding box center [684, 54] width 68 height 10
click at [652, 43] on button "Create Manifest" at bounding box center [637, 39] width 47 height 12
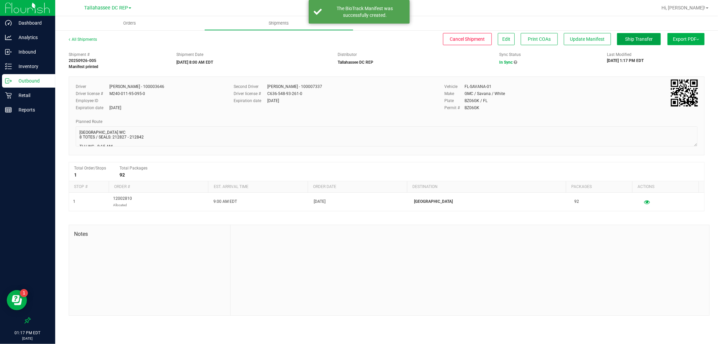
click at [628, 40] on span "Ship Transfer" at bounding box center [639, 38] width 28 height 5
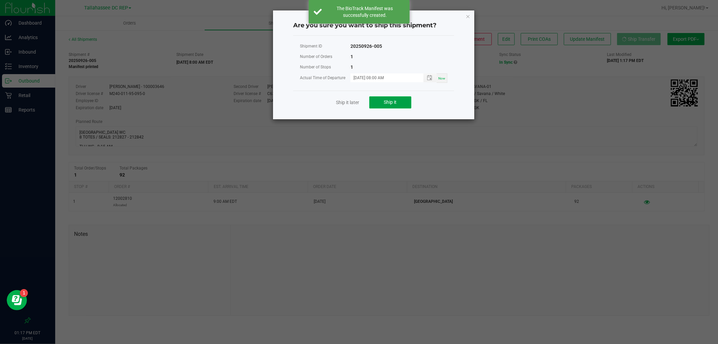
click at [390, 100] on span "Ship it" at bounding box center [390, 101] width 13 height 5
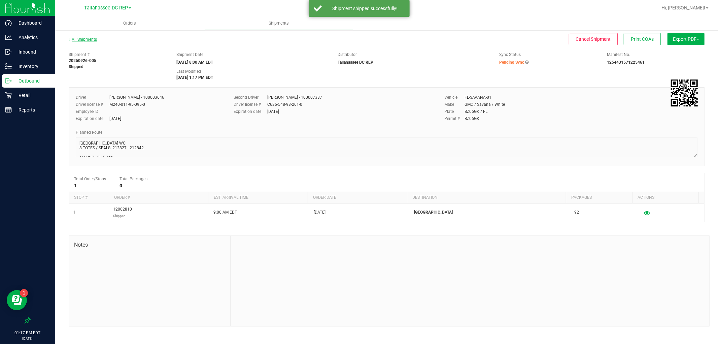
click at [73, 41] on link "All Shipments" at bounding box center [83, 39] width 28 height 5
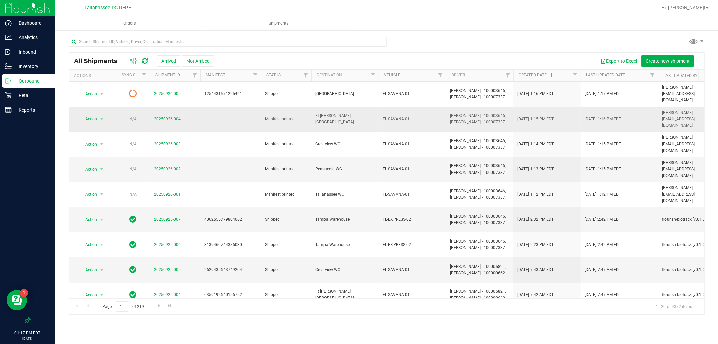
click at [170, 113] on td "20250926-004" at bounding box center [175, 119] width 51 height 25
click at [169, 117] on link "20250926-004" at bounding box center [167, 119] width 27 height 5
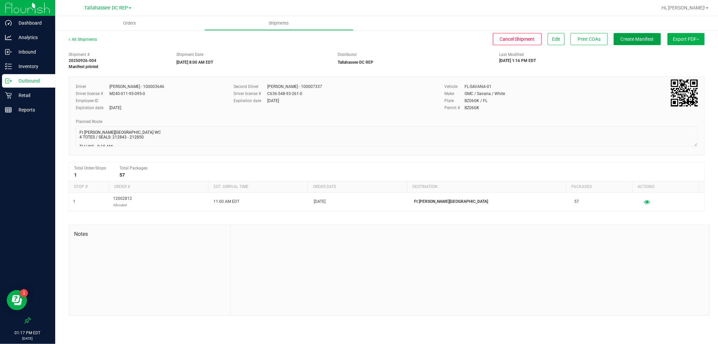
click at [647, 43] on button "Create Manifest" at bounding box center [637, 39] width 47 height 12
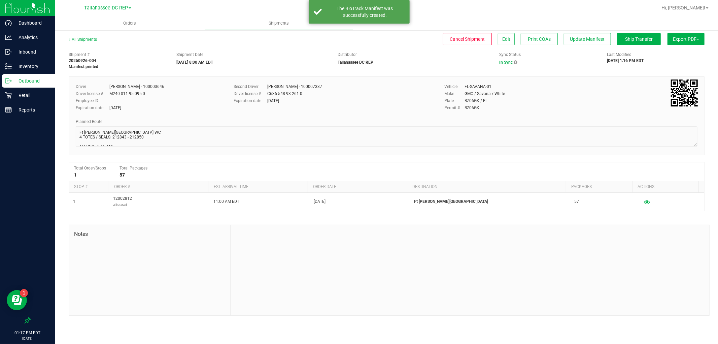
click at [630, 46] on div "All Shipments Cancel Shipment Edit Print COAs Update Manifest Ship Transfer Exp…" at bounding box center [387, 42] width 636 height 12
click at [630, 37] on span "Ship Transfer" at bounding box center [639, 38] width 28 height 5
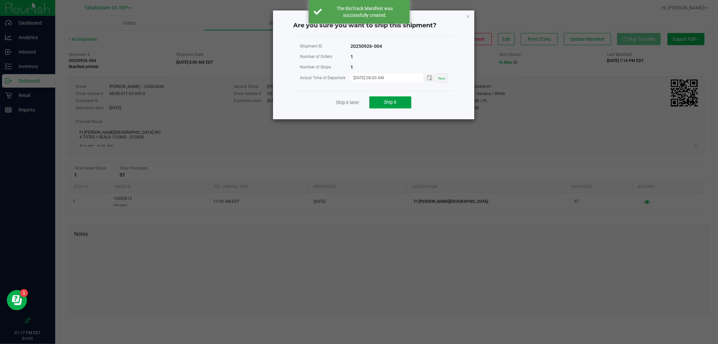
click at [398, 102] on button "Ship it" at bounding box center [390, 102] width 42 height 12
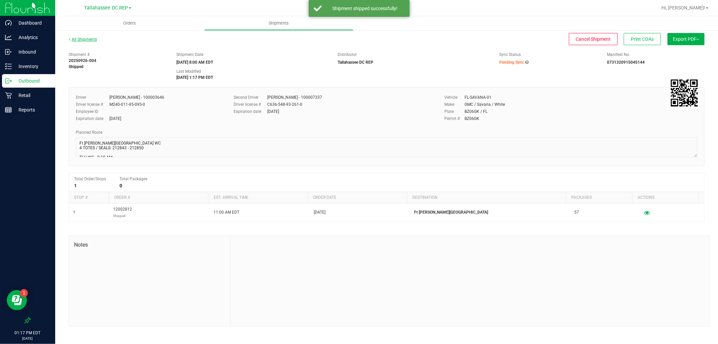
click at [85, 40] on link "All Shipments" at bounding box center [83, 39] width 28 height 5
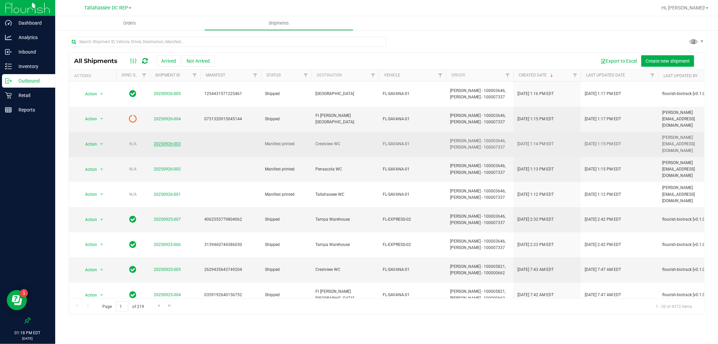
click at [174, 141] on link "20250926-003" at bounding box center [167, 143] width 27 height 5
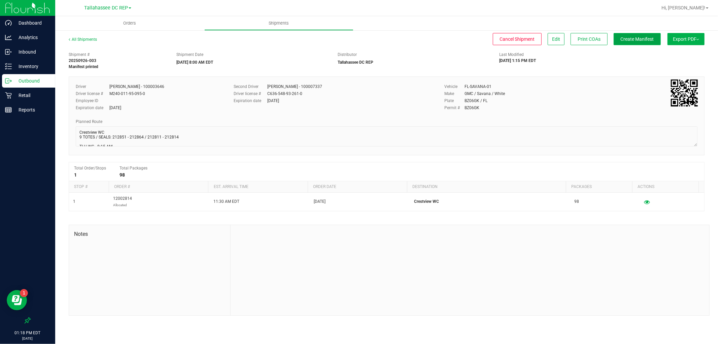
click at [638, 41] on span "Create Manifest" at bounding box center [637, 38] width 33 height 5
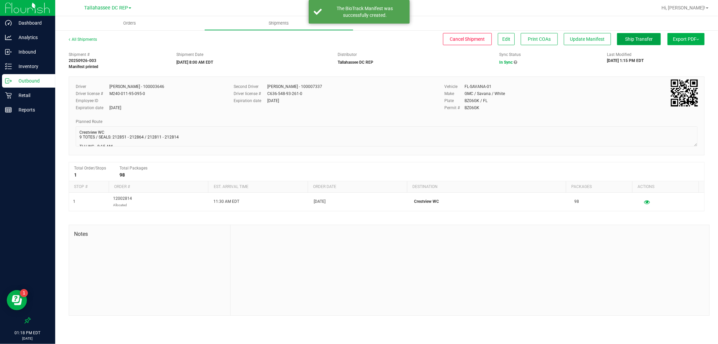
click at [635, 40] on span "Ship Transfer" at bounding box center [639, 38] width 28 height 5
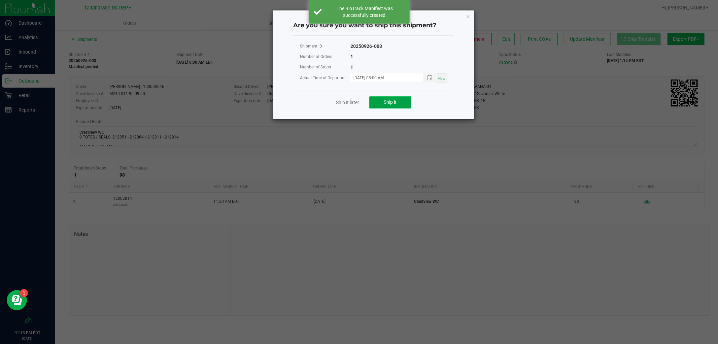
click at [402, 107] on button "Ship it" at bounding box center [390, 102] width 42 height 12
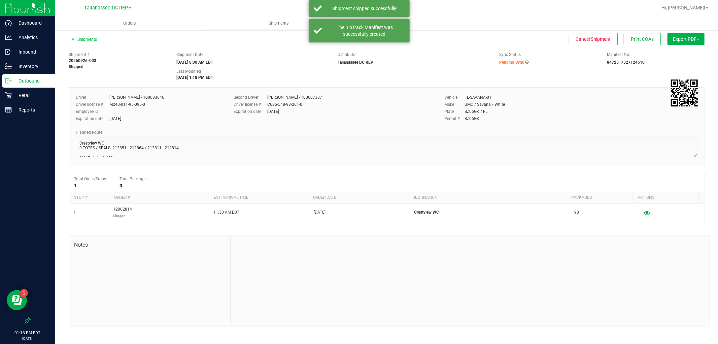
click at [92, 41] on div "All Shipments" at bounding box center [89, 41] width 40 height 10
click at [91, 39] on link "All Shipments" at bounding box center [83, 39] width 28 height 5
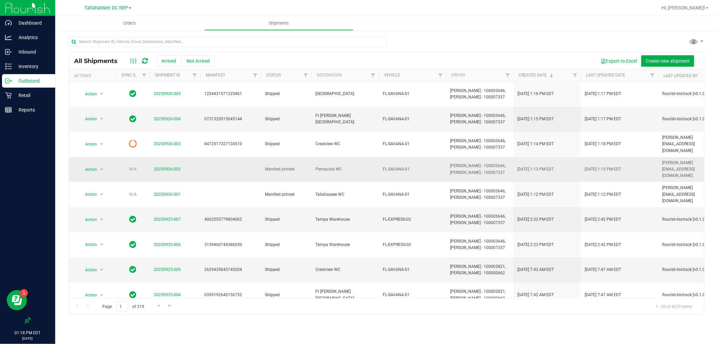
click at [195, 157] on td "20250926-002" at bounding box center [175, 169] width 51 height 25
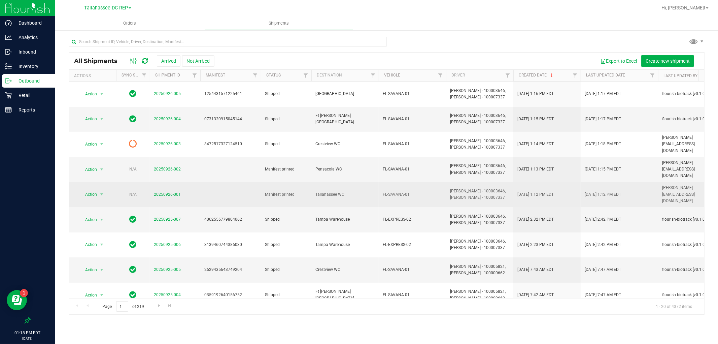
click at [167, 182] on td "20250926-001" at bounding box center [175, 194] width 51 height 25
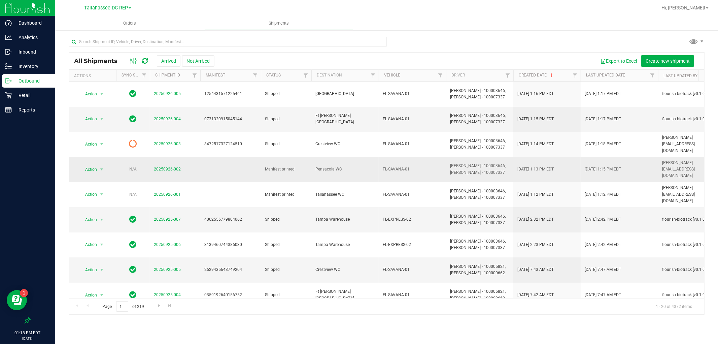
click at [167, 157] on td "20250926-002" at bounding box center [175, 169] width 51 height 25
click at [188, 157] on td "20250926-002" at bounding box center [175, 169] width 51 height 25
click at [173, 167] on link "20250926-002" at bounding box center [167, 169] width 27 height 5
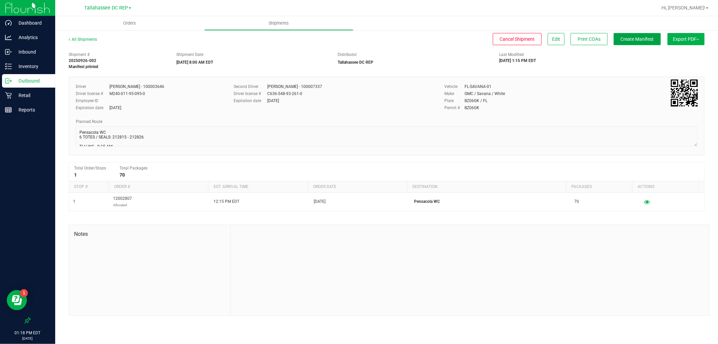
click at [649, 36] on span "Create Manifest" at bounding box center [637, 38] width 33 height 5
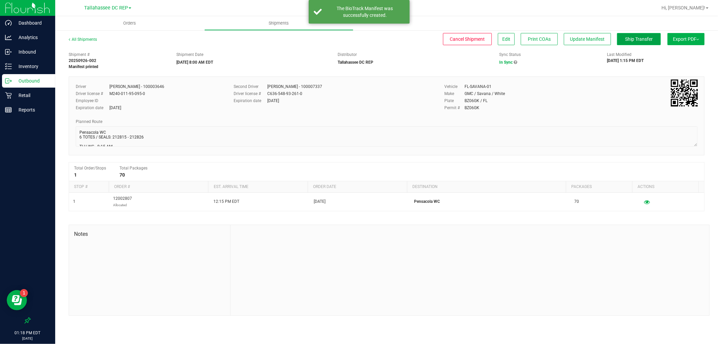
click at [634, 42] on button "Ship Transfer" at bounding box center [639, 39] width 44 height 12
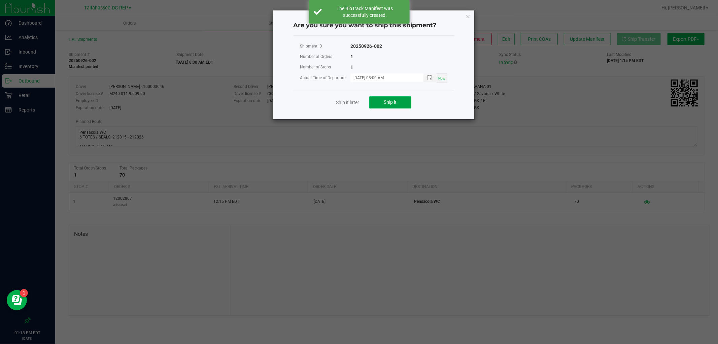
click at [411, 99] on button "Ship it" at bounding box center [390, 102] width 42 height 12
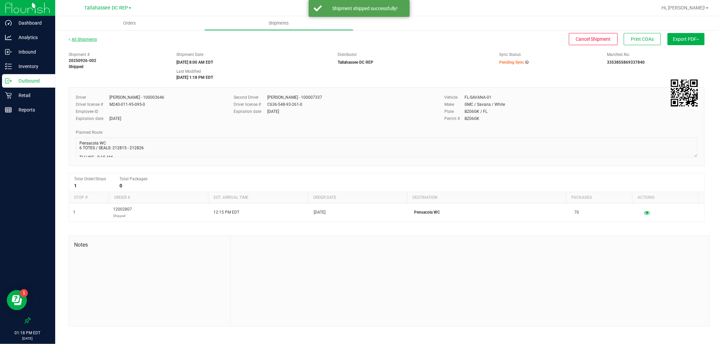
click at [94, 39] on link "All Shipments" at bounding box center [83, 39] width 28 height 5
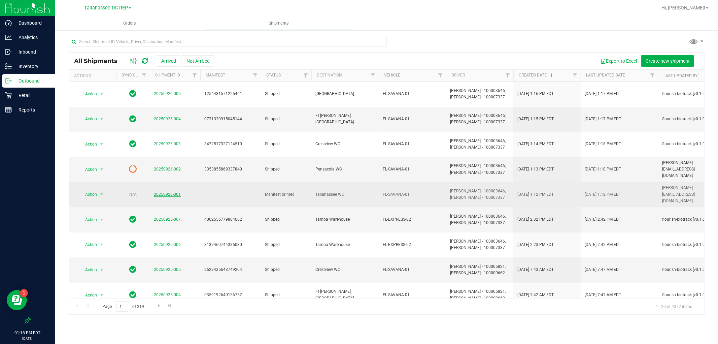
click at [174, 192] on link "20250926-001" at bounding box center [167, 194] width 27 height 5
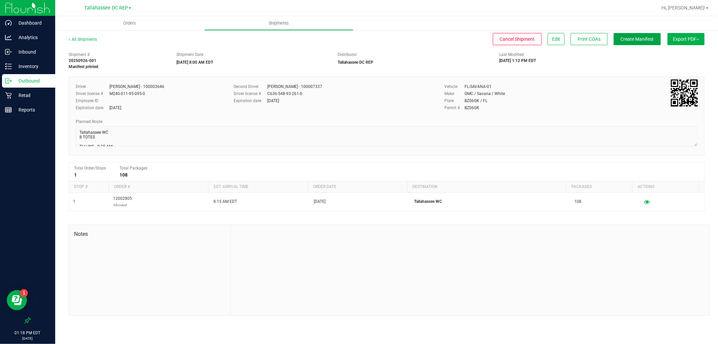
click at [640, 42] on button "Create Manifest" at bounding box center [637, 39] width 47 height 12
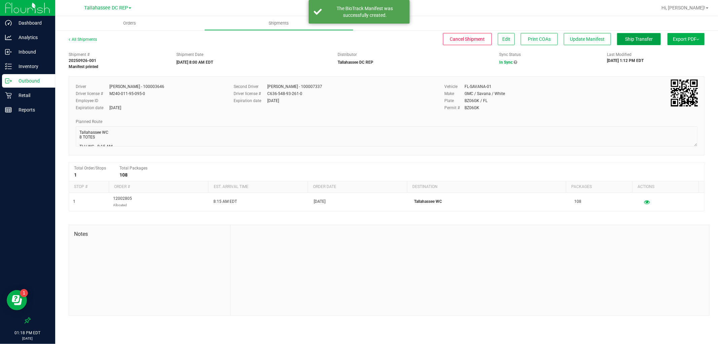
click at [628, 41] on span "Ship Transfer" at bounding box center [639, 38] width 28 height 5
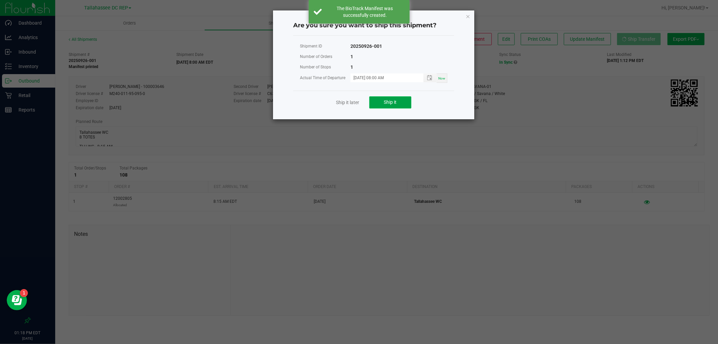
click at [404, 105] on button "Ship it" at bounding box center [390, 102] width 42 height 12
